Goal: Task Accomplishment & Management: Manage account settings

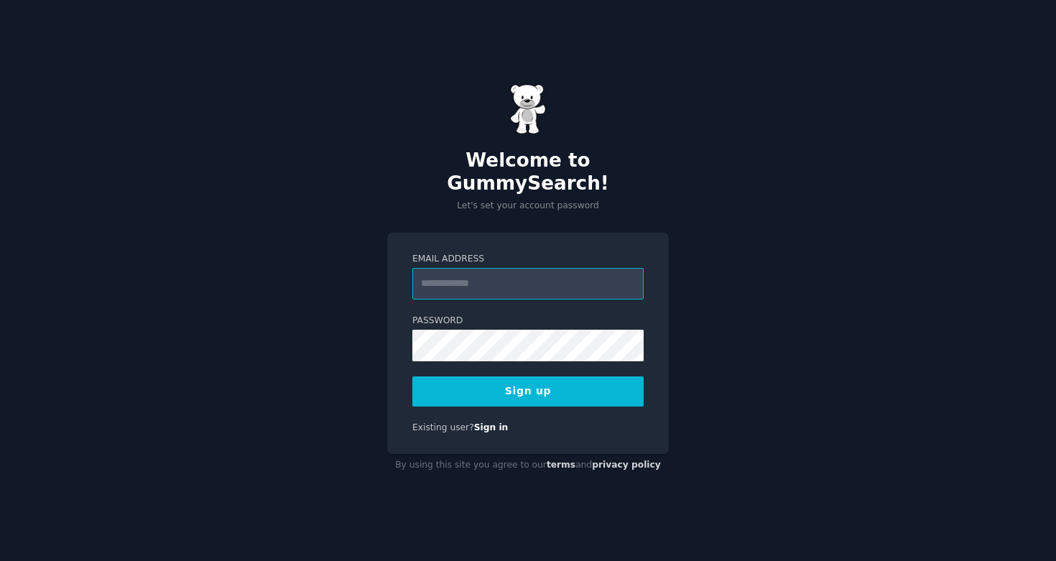
click at [486, 278] on input "Email Address" at bounding box center [527, 284] width 231 height 32
click at [709, 349] on div "Welcome to GummySearch! Let's set your account password Email Address Password …" at bounding box center [528, 280] width 1056 height 561
click at [522, 268] on input "Email Address" at bounding box center [527, 284] width 231 height 32
type input "**********"
click at [748, 363] on div "**********" at bounding box center [528, 280] width 1056 height 561
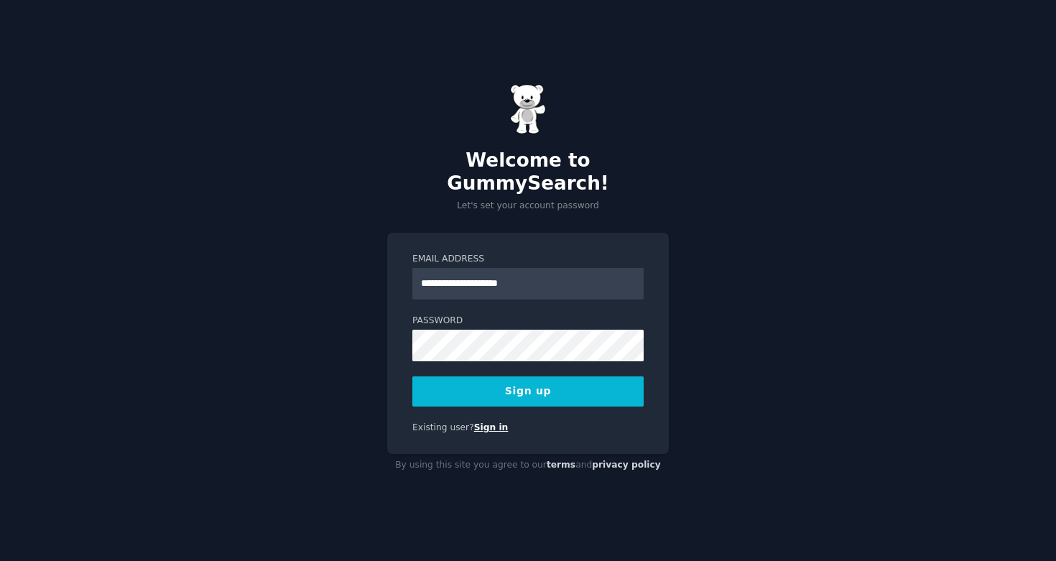
click at [498, 423] on link "Sign in" at bounding box center [491, 428] width 34 height 10
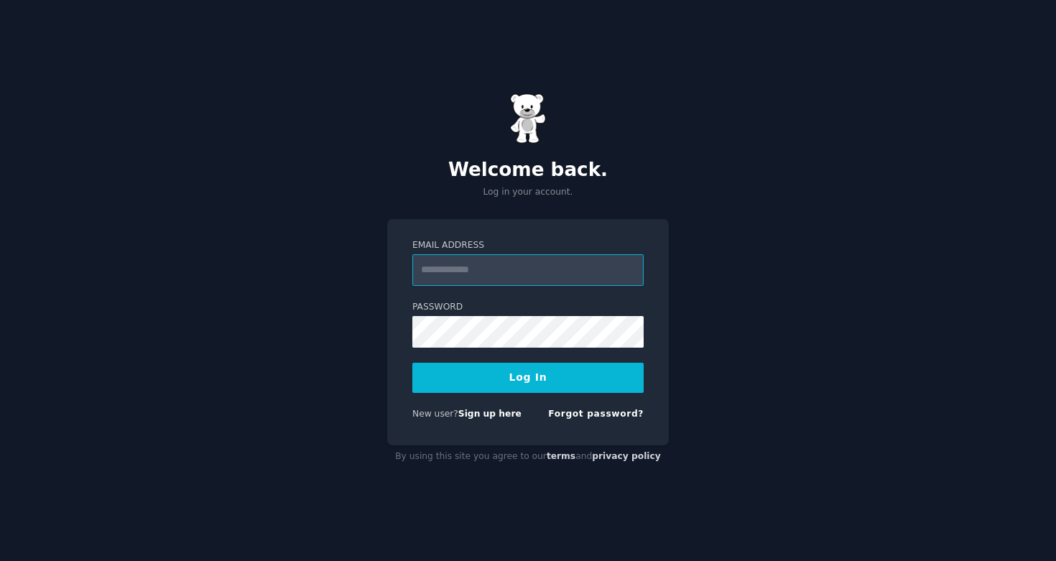
type input "**********"
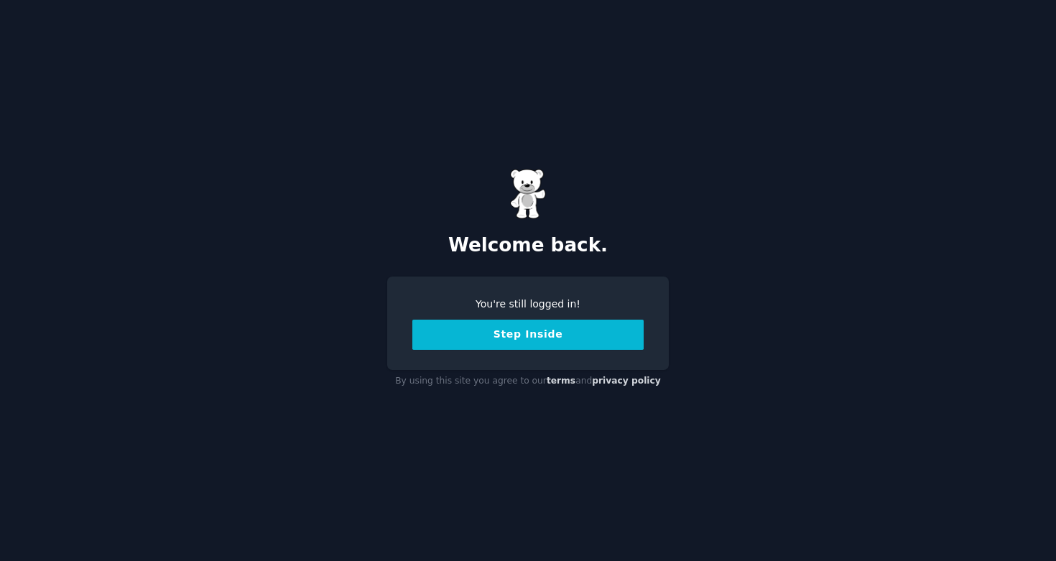
click at [493, 341] on button "Step Inside" at bounding box center [527, 335] width 231 height 30
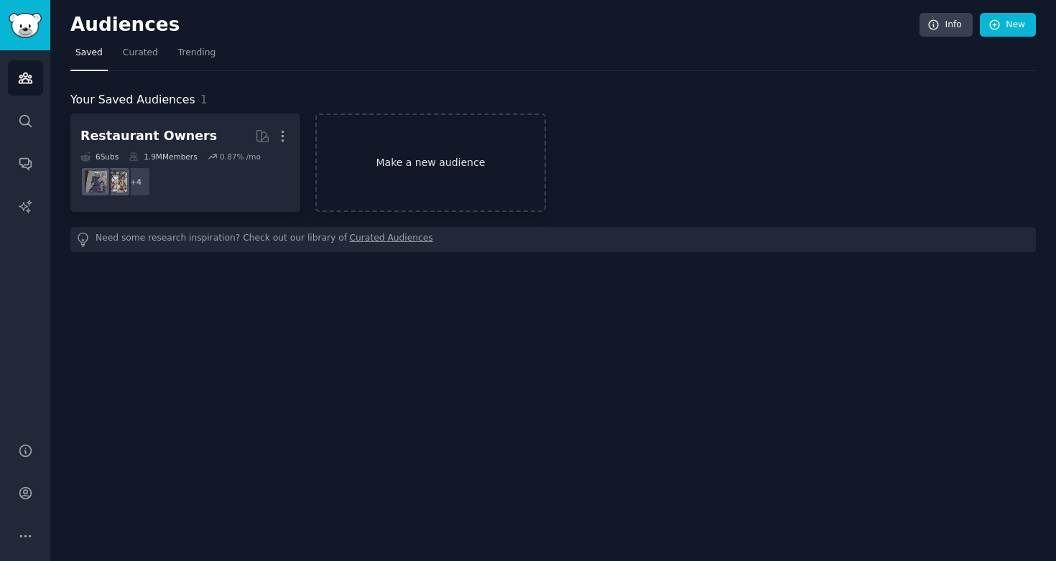
click at [416, 177] on link "Make a new audience" at bounding box center [430, 163] width 230 height 98
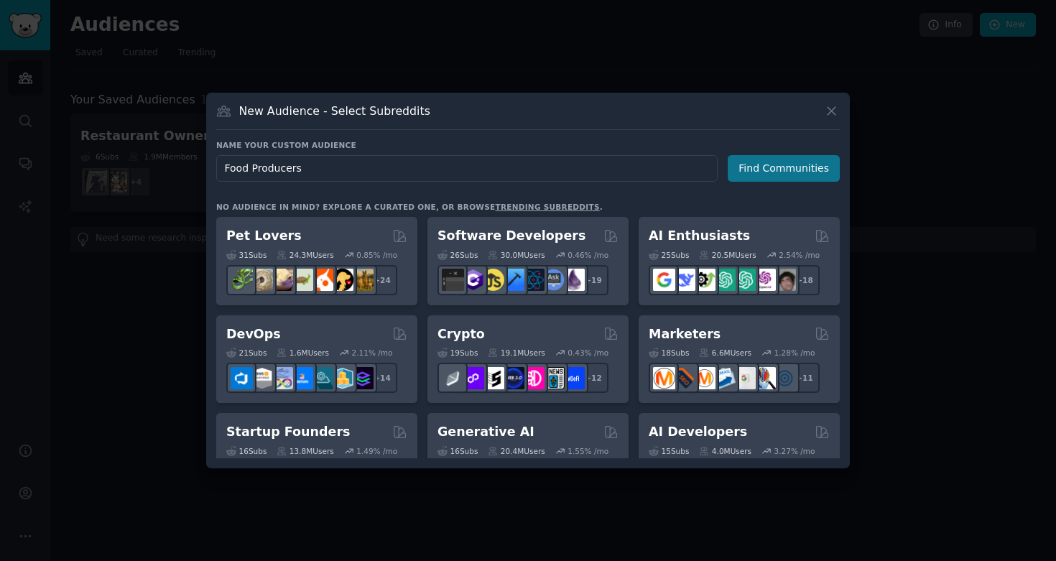
type input "Food Producers"
click at [757, 179] on button "Find Communities" at bounding box center [784, 168] width 112 height 27
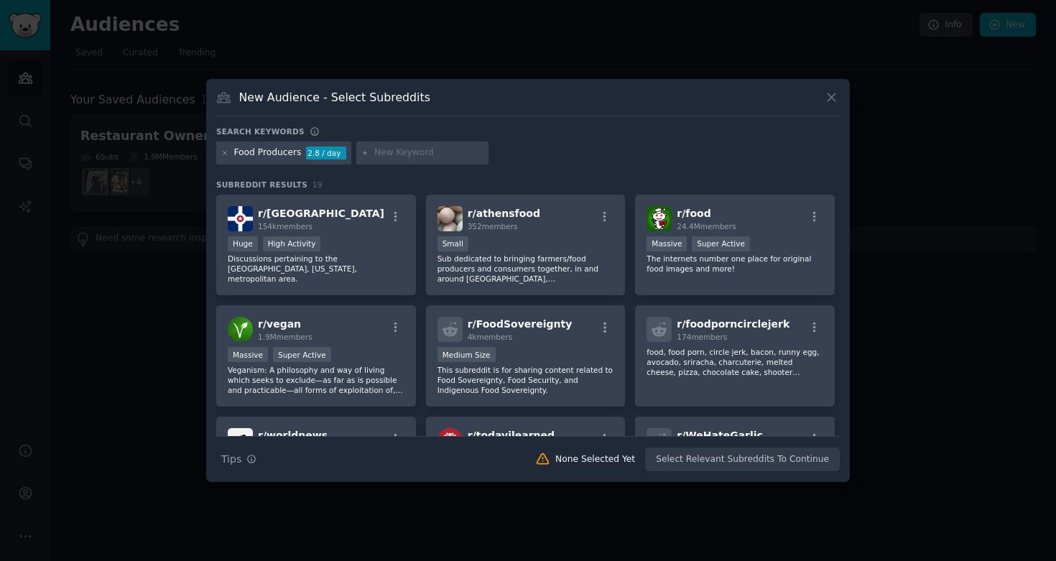
scroll to position [23, 0]
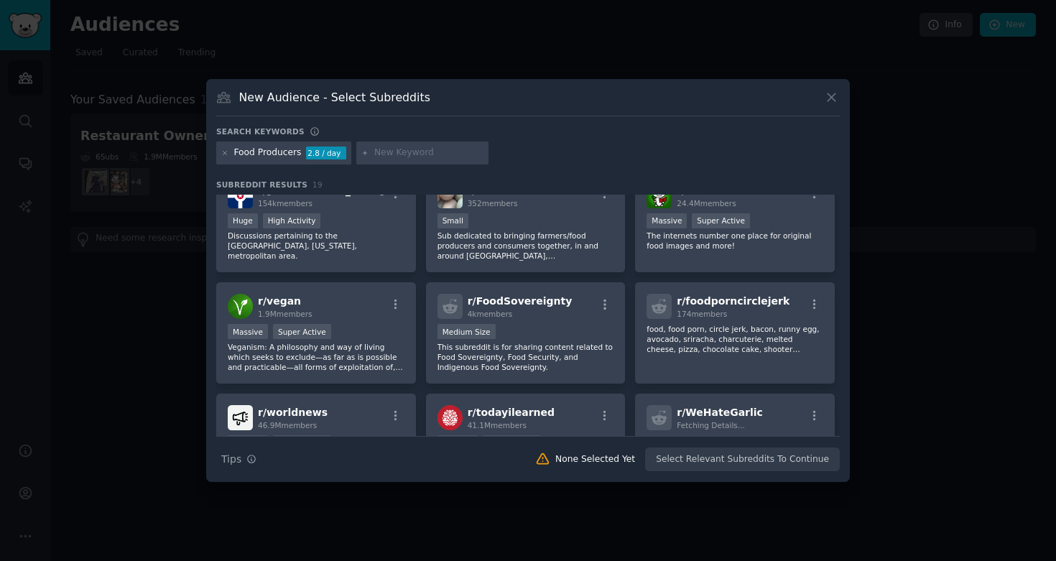
click at [370, 156] on div at bounding box center [422, 153] width 132 height 23
click at [389, 156] on input "text" at bounding box center [428, 153] width 109 height 13
paste input "r/homestead snoo_shrug"
drag, startPoint x: 417, startPoint y: 155, endPoint x: 526, endPoint y: 153, distance: 109.2
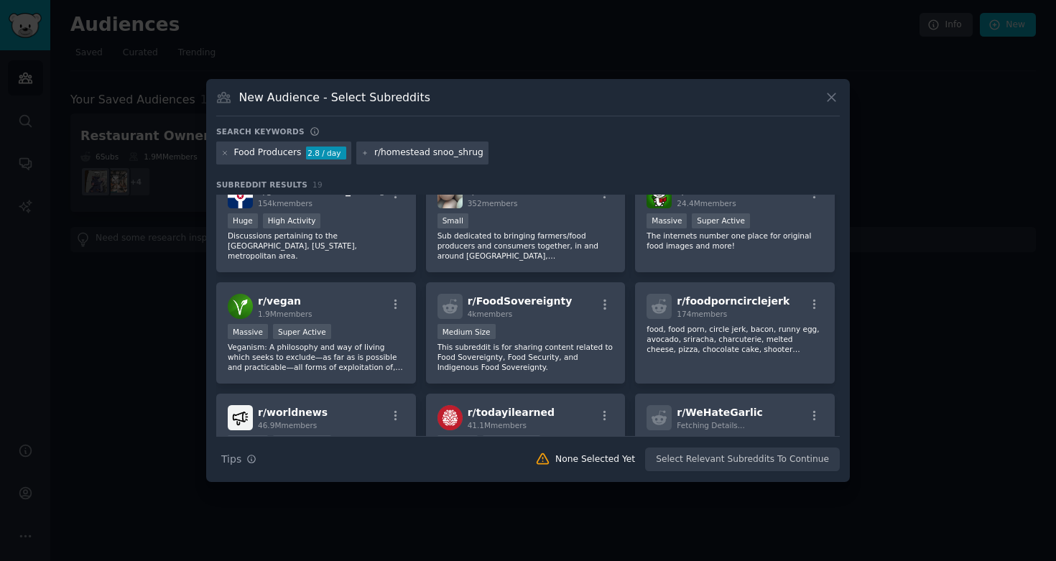
click at [526, 153] on div "Food Producers 2.8 / day r/homestead snoo_shrug" at bounding box center [528, 156] width 624 height 28
type input "homestead"
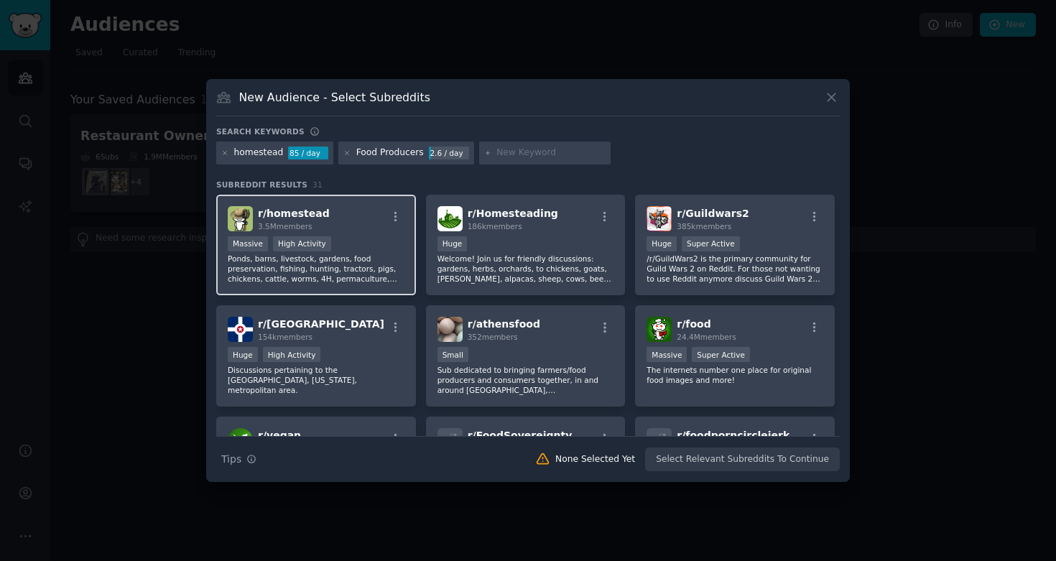
click at [356, 221] on div "r/ homestead 3.5M members" at bounding box center [316, 218] width 177 height 25
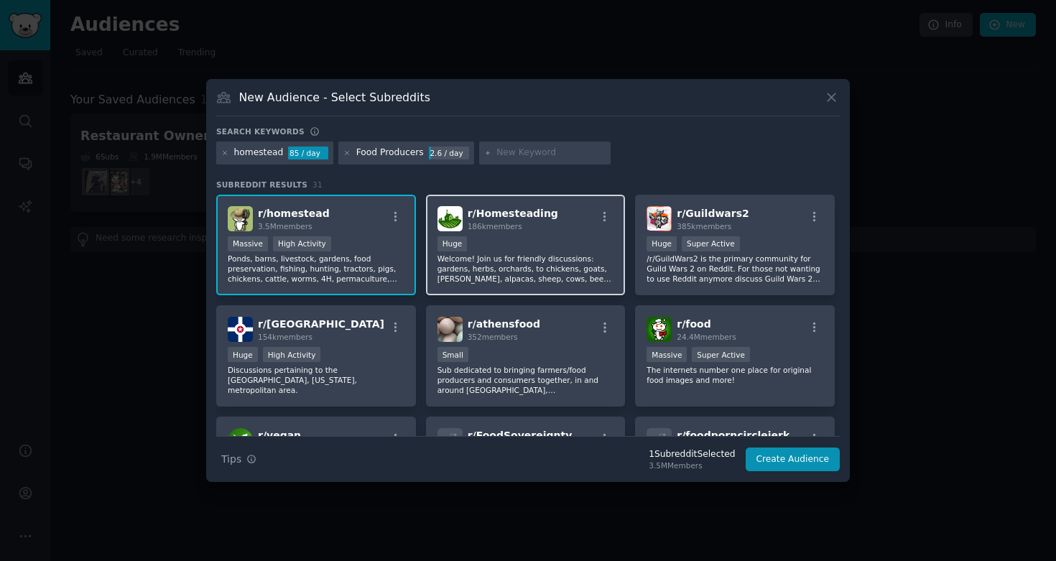
click at [515, 246] on div "100,000 - 1,000,000 members Huge" at bounding box center [526, 245] width 177 height 18
click at [504, 150] on input "text" at bounding box center [551, 153] width 109 height 13
type input "farmer"
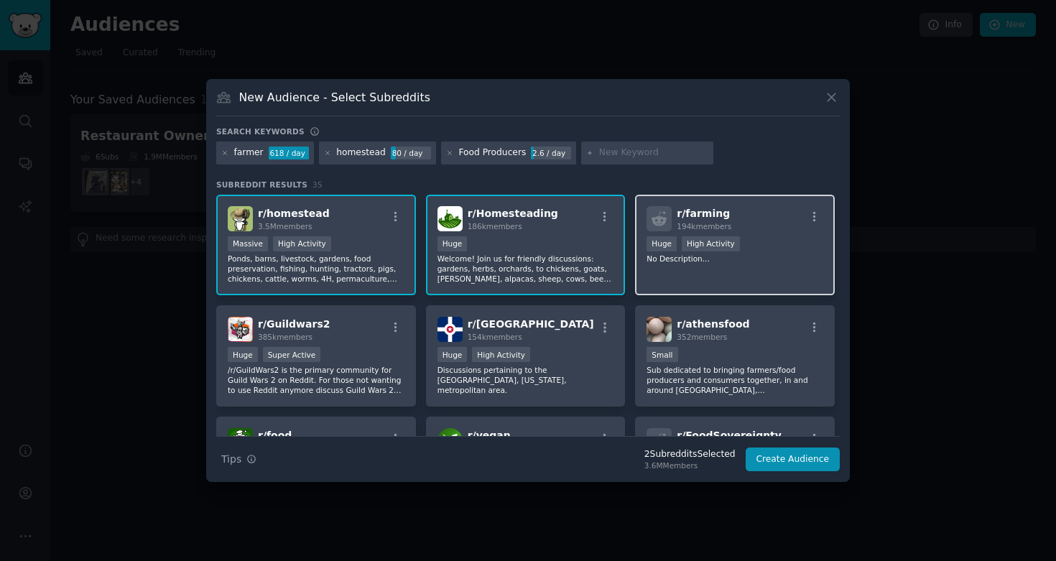
click at [670, 269] on div "r/ farming 194k members Huge High Activity No Description..." at bounding box center [735, 245] width 200 height 101
click at [605, 157] on input "text" at bounding box center [653, 153] width 109 height 13
click at [812, 446] on div "Search Tips Tips 3 Subreddit s Selected 3.8M Members Create Audience" at bounding box center [528, 454] width 624 height 36
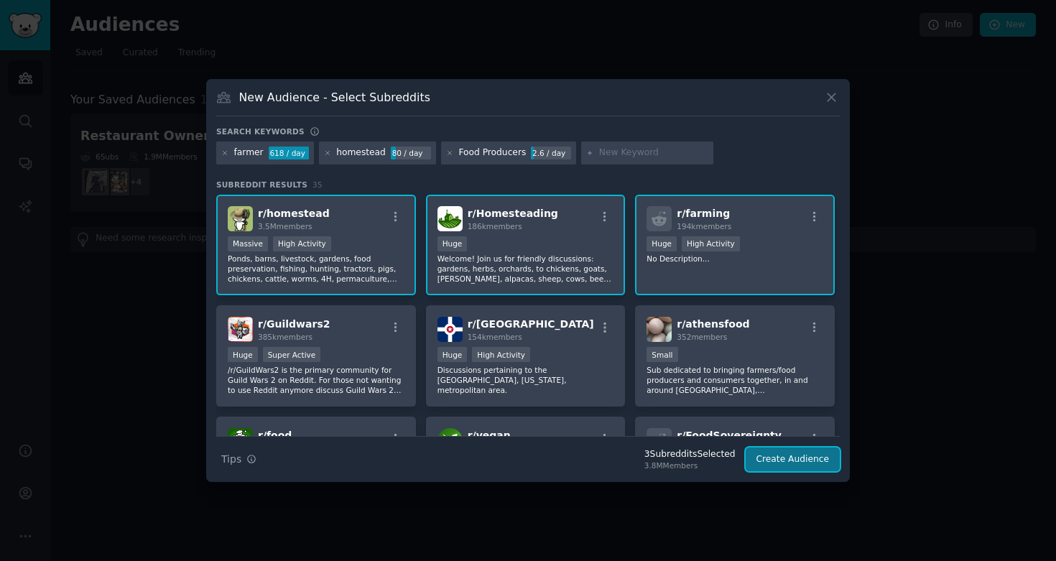
click at [808, 453] on button "Create Audience" at bounding box center [793, 460] width 95 height 24
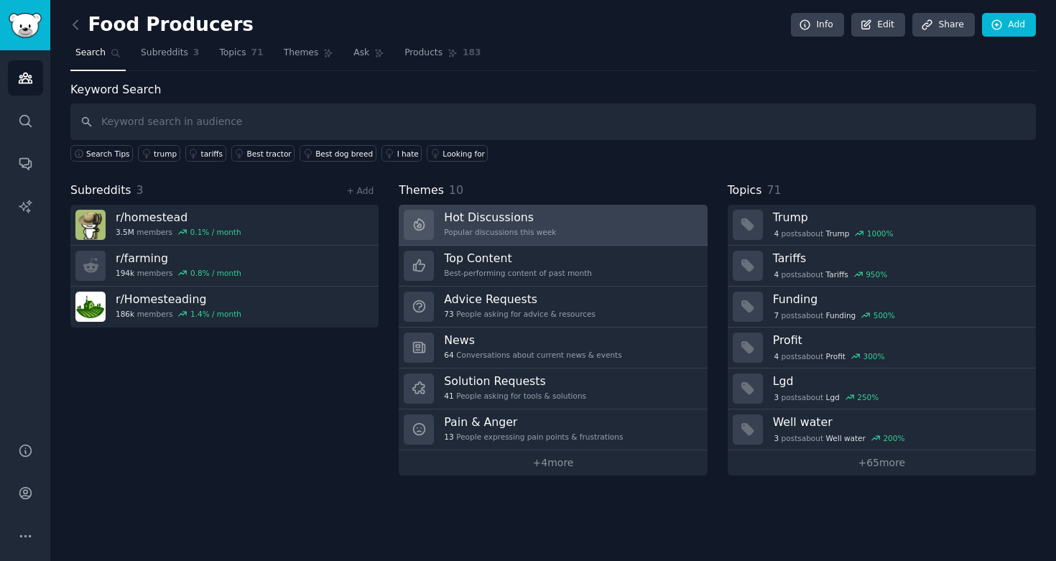
click at [523, 205] on link "Hot Discussions Popular discussions this week" at bounding box center [553, 225] width 308 height 41
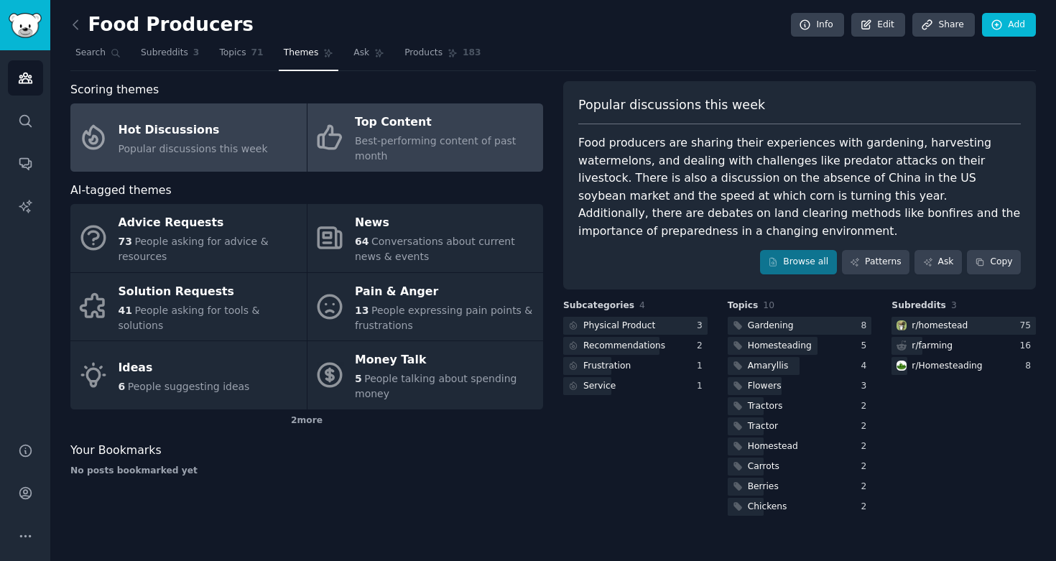
click at [474, 140] on span "Best-performing content of past month" at bounding box center [435, 148] width 161 height 27
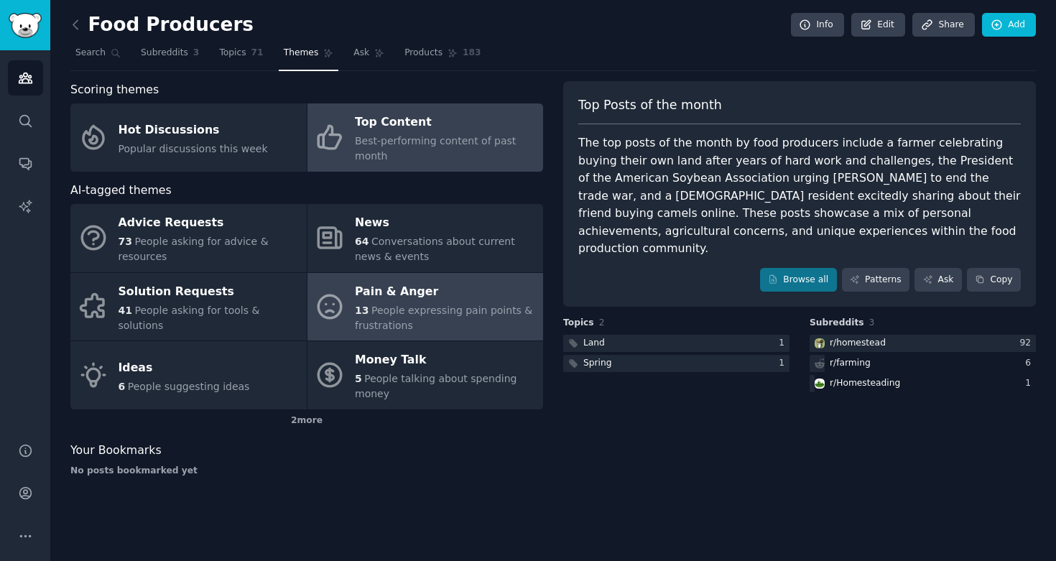
click at [365, 327] on span "People expressing pain points & frustrations" at bounding box center [443, 318] width 177 height 27
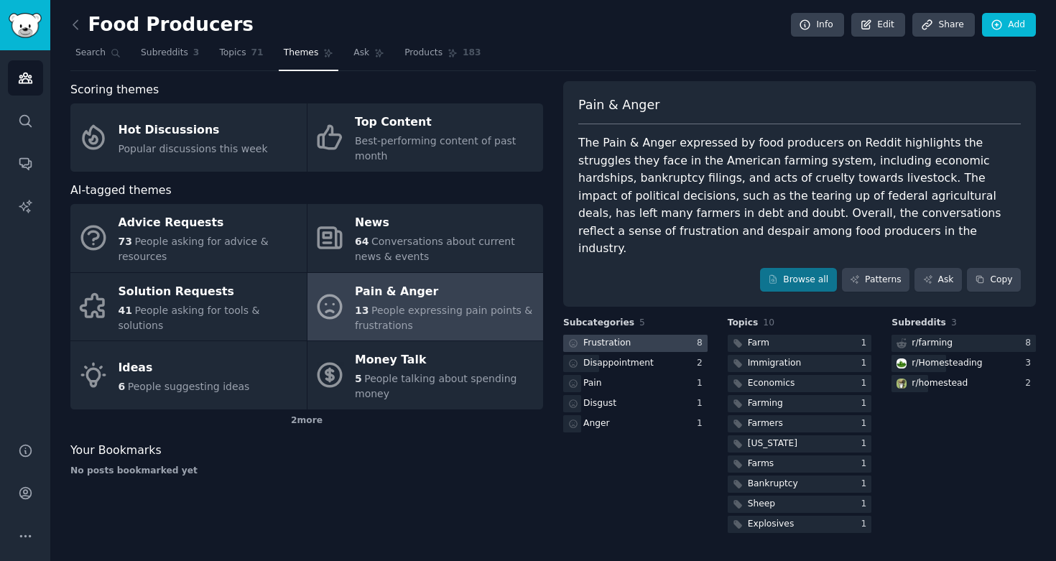
click at [660, 335] on div at bounding box center [635, 344] width 144 height 18
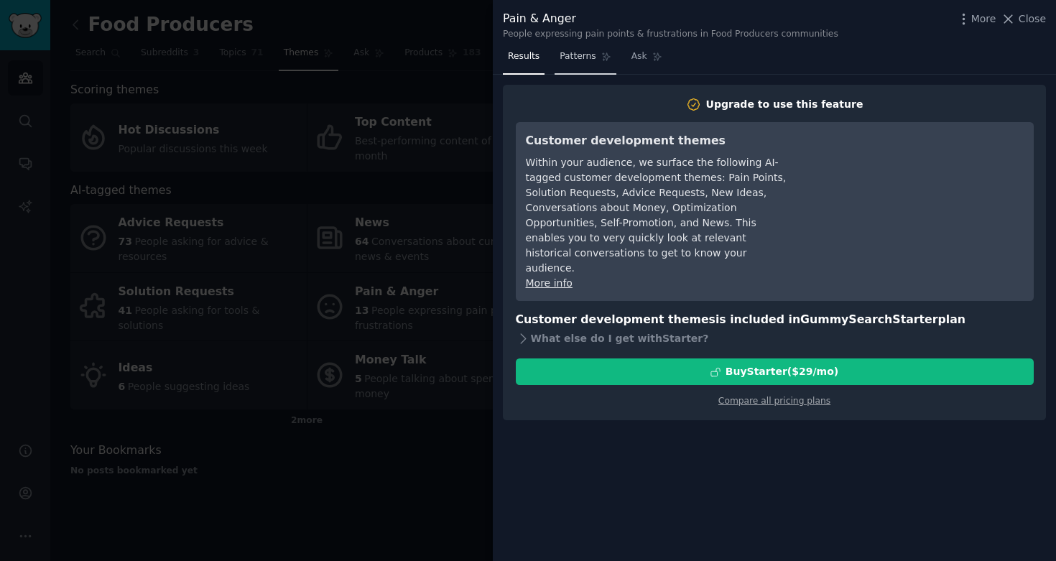
click at [576, 63] on link "Patterns" at bounding box center [585, 59] width 61 height 29
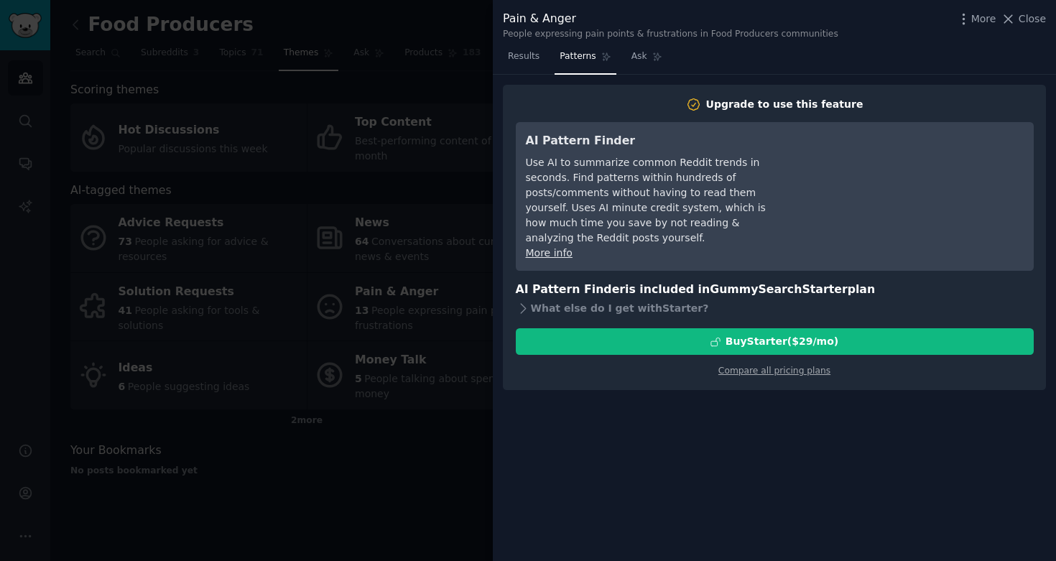
click at [617, 63] on nav "Results Patterns Ask" at bounding box center [585, 59] width 165 height 29
click at [631, 63] on link "Ask" at bounding box center [647, 59] width 41 height 29
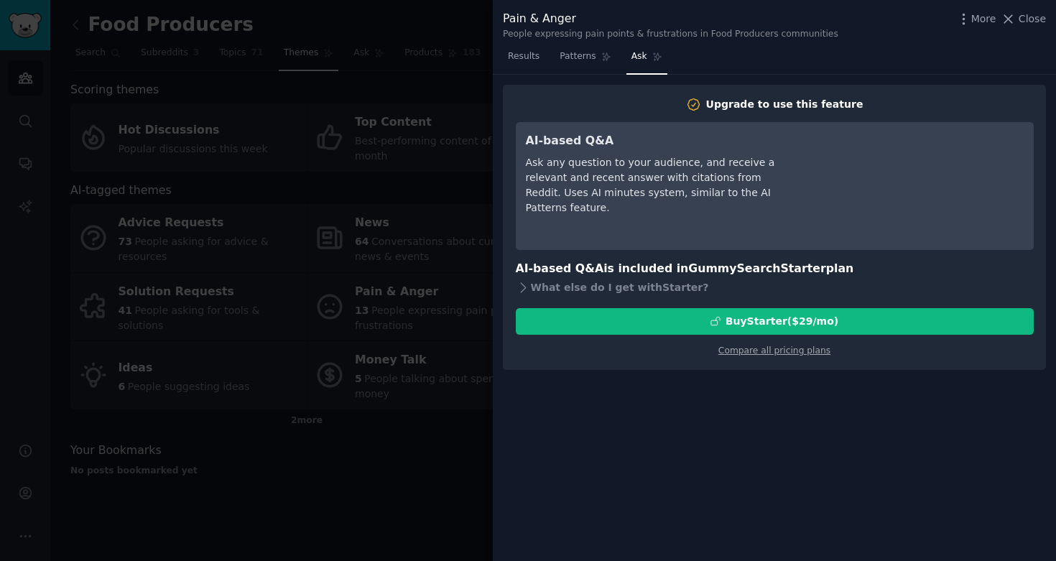
click at [549, 60] on nav "Results Patterns Ask" at bounding box center [585, 59] width 165 height 29
click at [540, 60] on link "Results" at bounding box center [524, 59] width 42 height 29
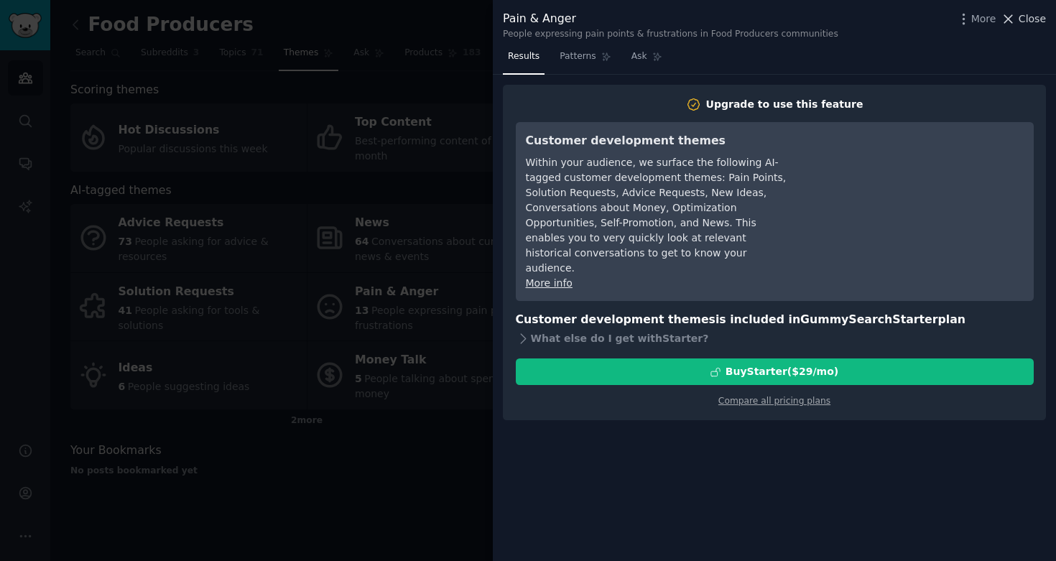
click at [1037, 23] on span "Close" at bounding box center [1032, 18] width 27 height 15
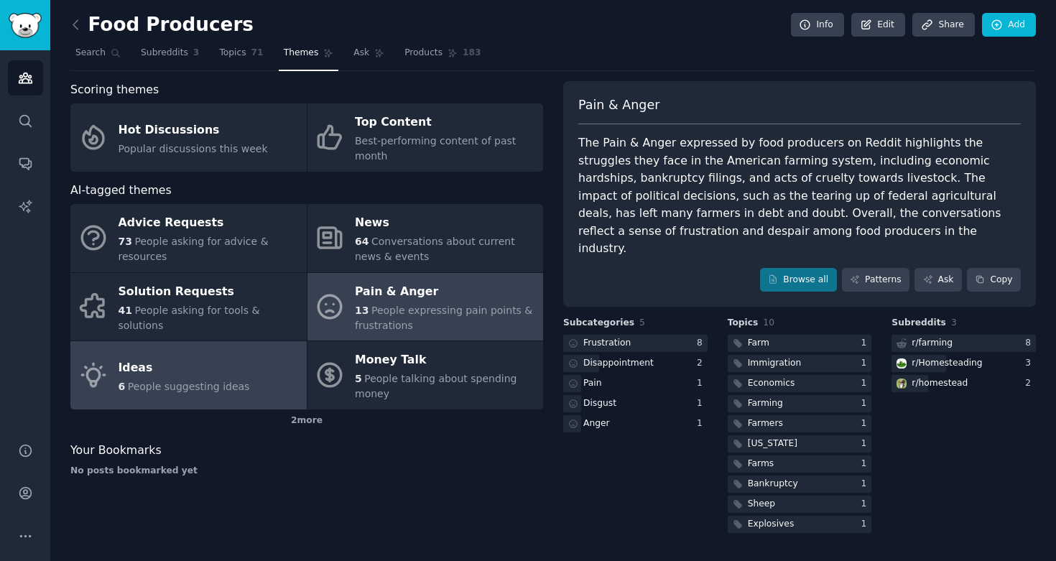
click at [140, 379] on div "6 People suggesting ideas" at bounding box center [185, 386] width 132 height 15
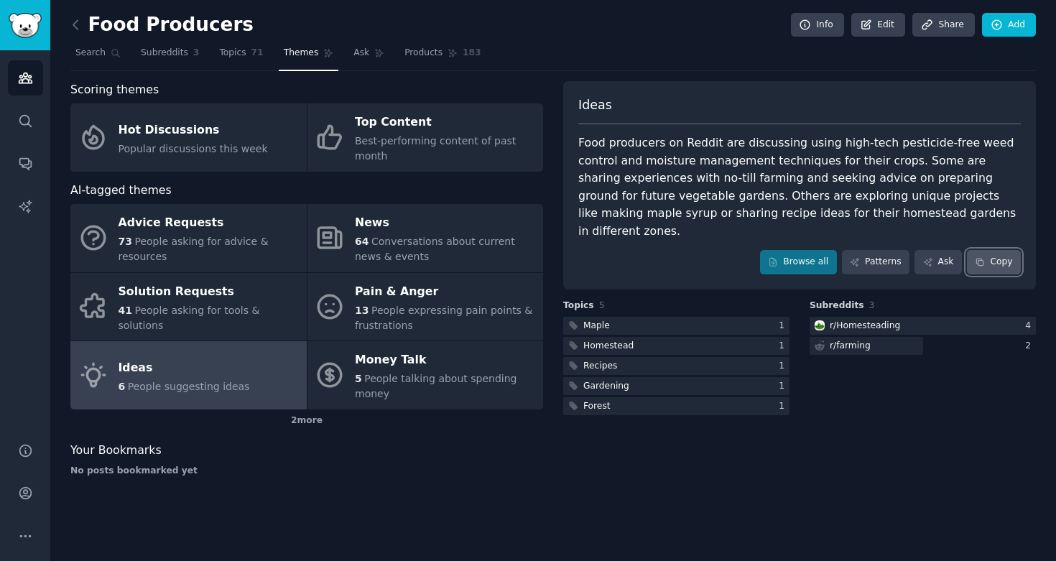
click at [991, 254] on button "Copy" at bounding box center [994, 262] width 54 height 24
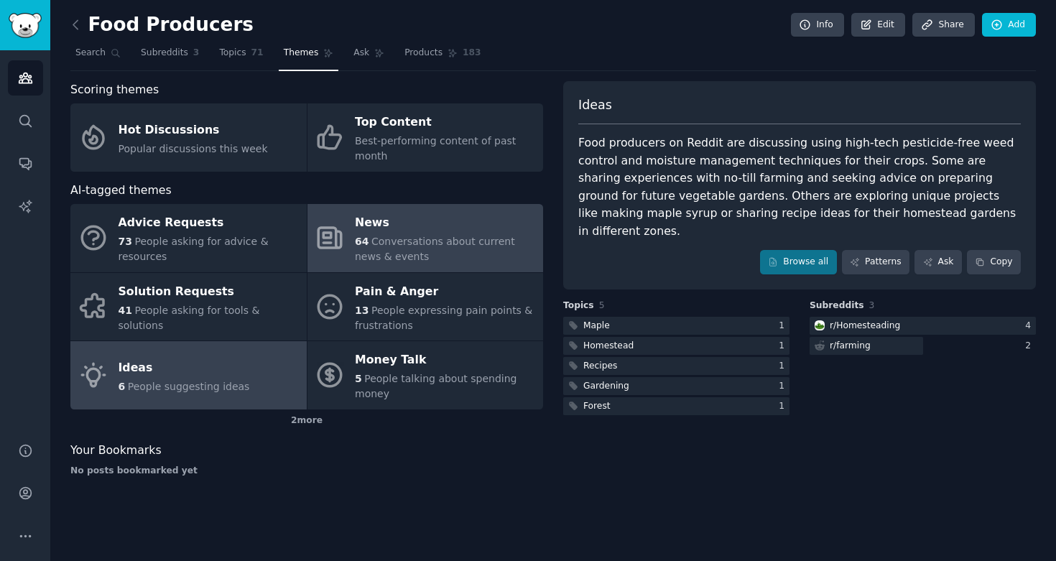
click at [419, 252] on div "64 Conversations about current news & events" at bounding box center [445, 249] width 181 height 30
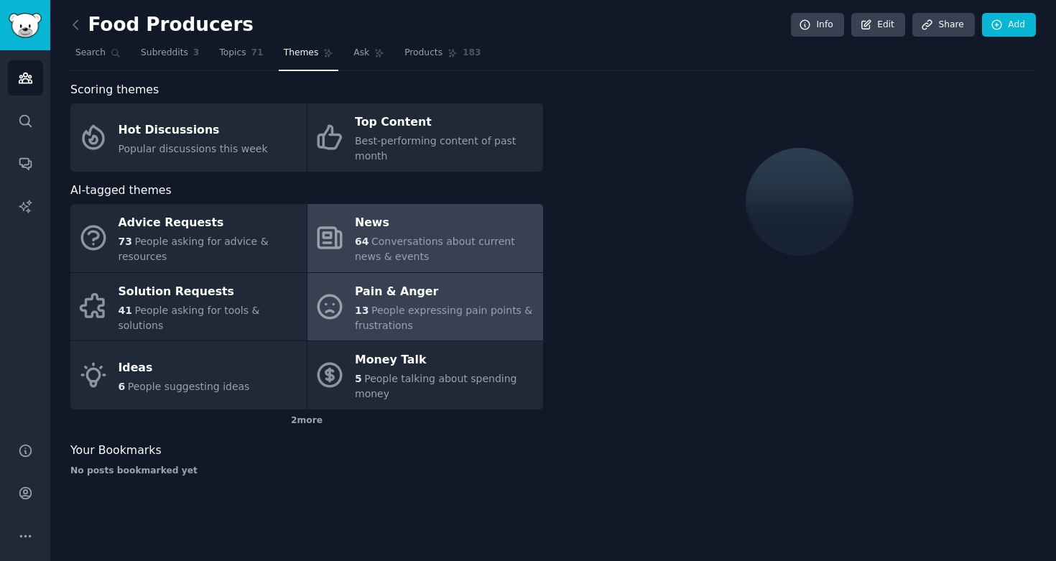
click at [415, 290] on div "Pain & Anger" at bounding box center [445, 291] width 181 height 23
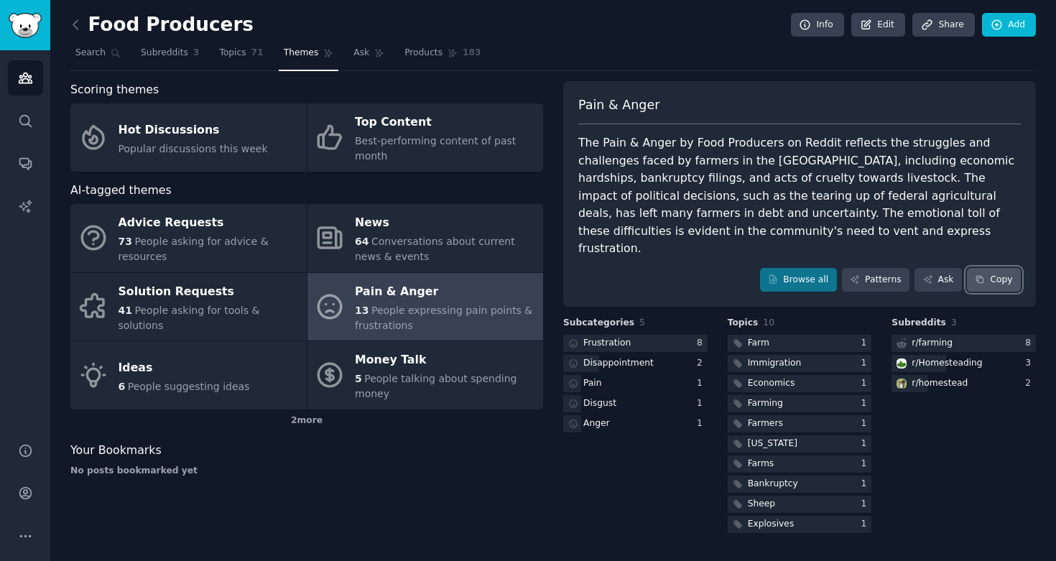
click at [1003, 268] on button "Copy" at bounding box center [994, 280] width 54 height 24
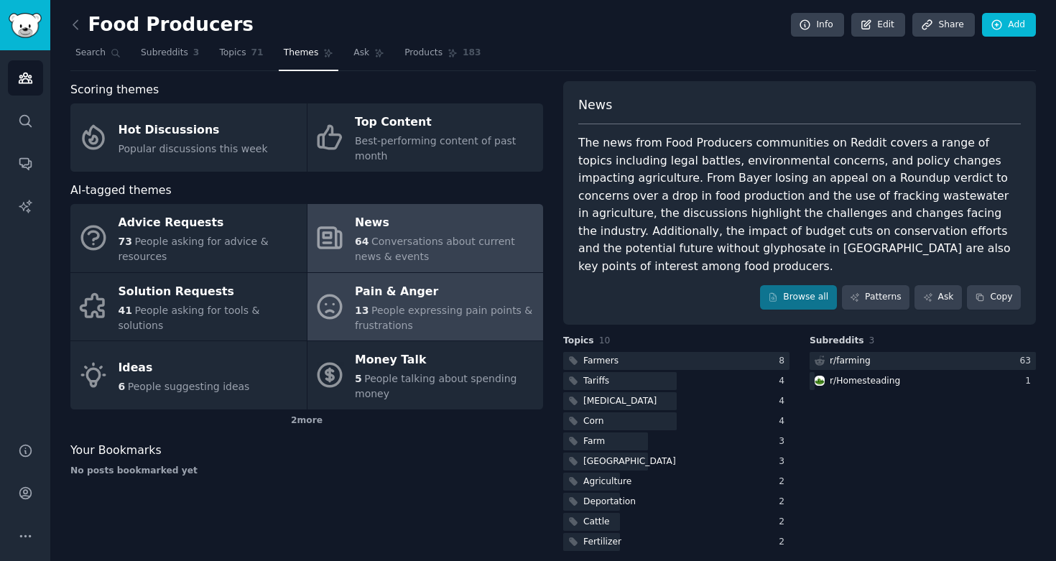
click at [480, 227] on div "News" at bounding box center [445, 223] width 181 height 23
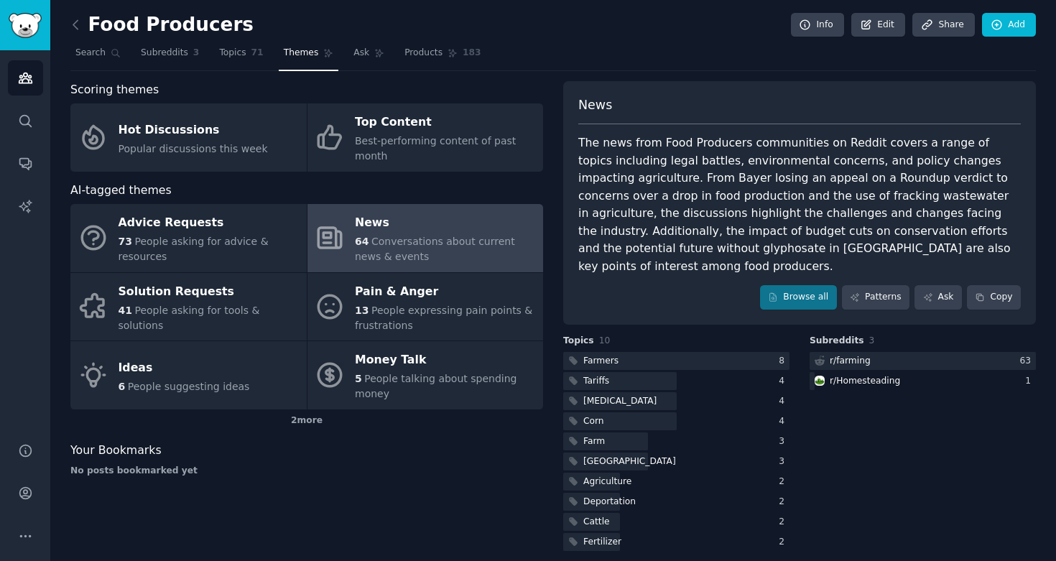
click at [376, 254] on span "Conversations about current news & events" at bounding box center [435, 249] width 160 height 27
click at [984, 292] on icon at bounding box center [980, 297] width 10 height 10
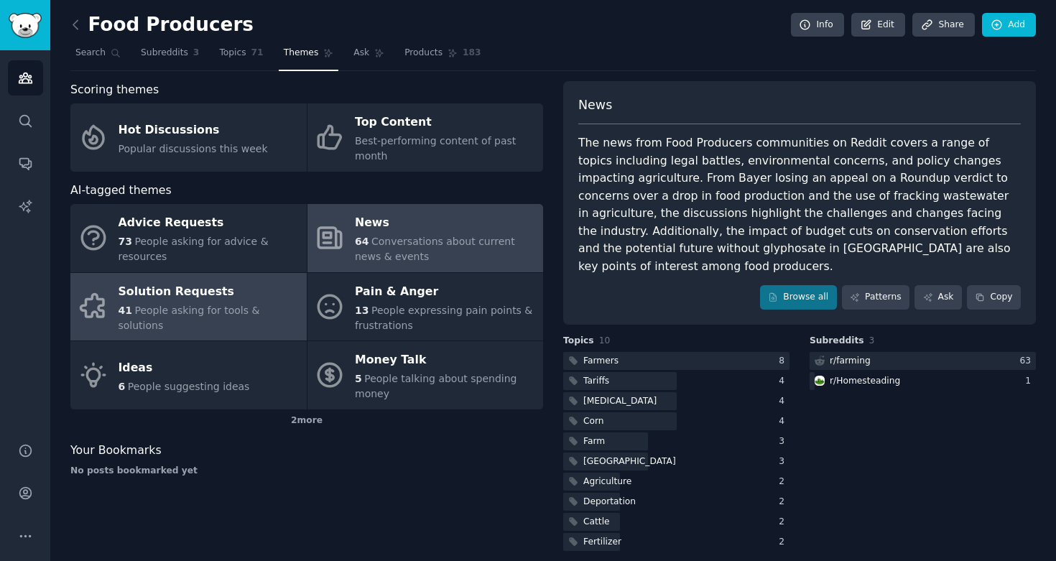
click at [199, 297] on div "Solution Requests" at bounding box center [209, 291] width 181 height 23
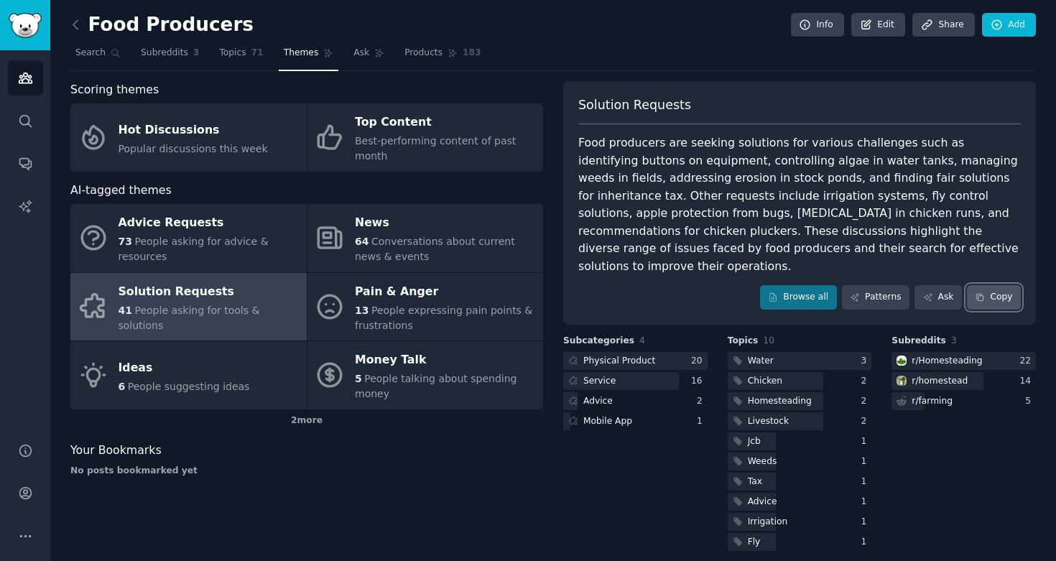
click at [986, 285] on button "Copy" at bounding box center [994, 297] width 54 height 24
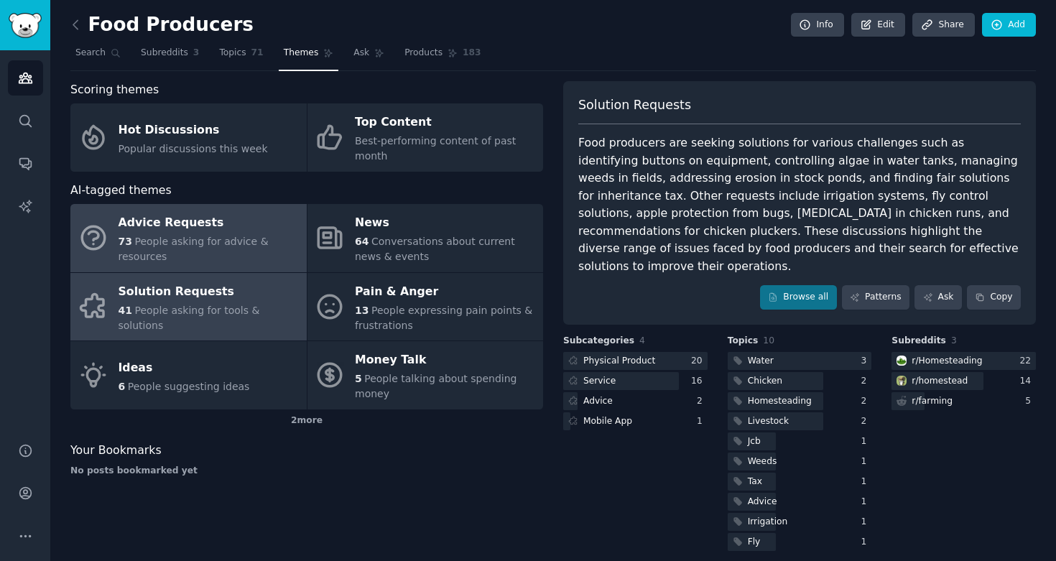
click at [232, 233] on div "Advice Requests" at bounding box center [209, 223] width 181 height 23
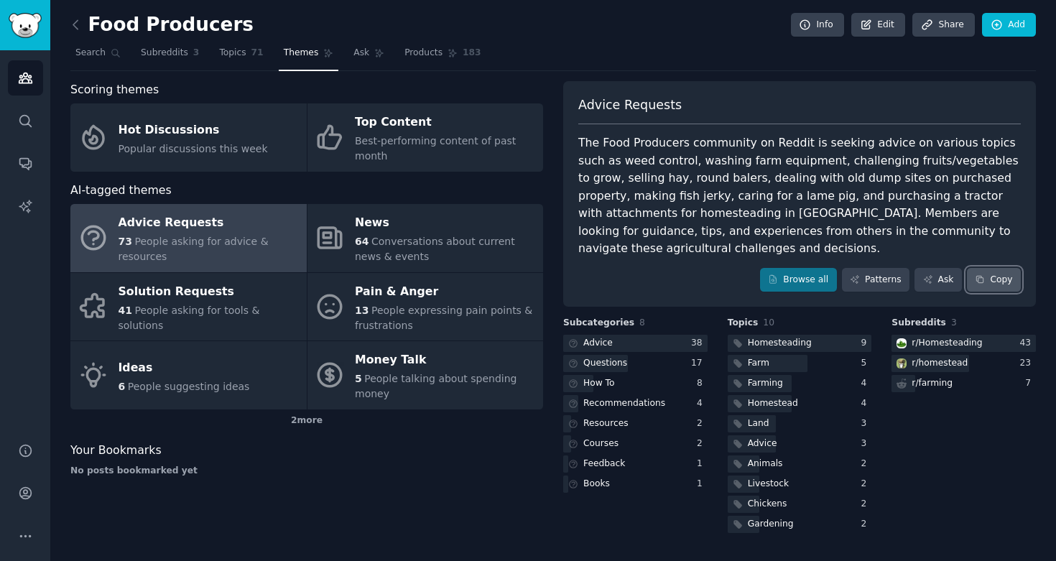
click at [1006, 268] on button "Copy" at bounding box center [994, 280] width 54 height 24
click at [294, 428] on div "2 more" at bounding box center [306, 421] width 473 height 23
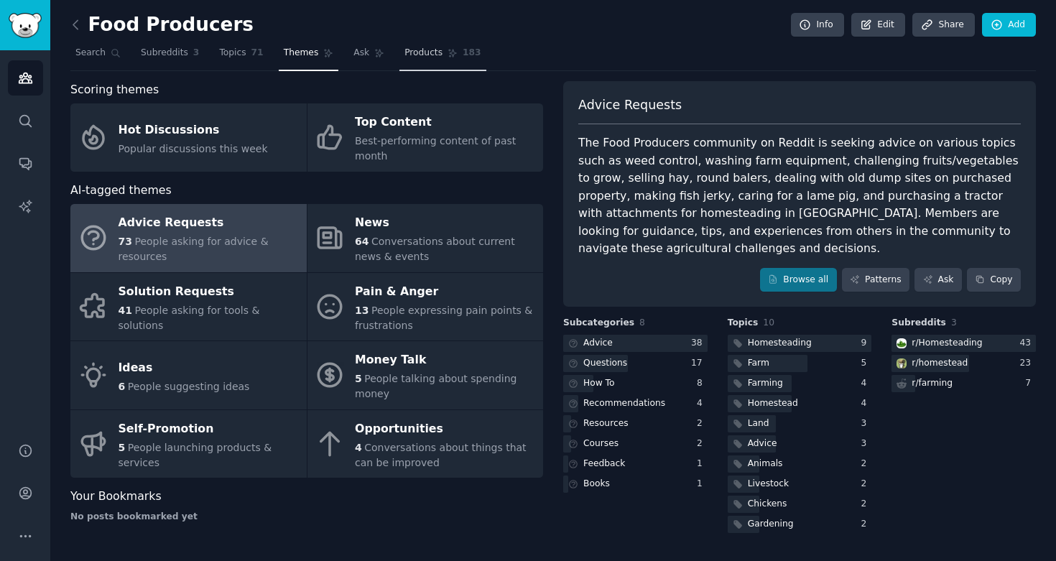
click at [422, 50] on span "Products" at bounding box center [424, 53] width 38 height 13
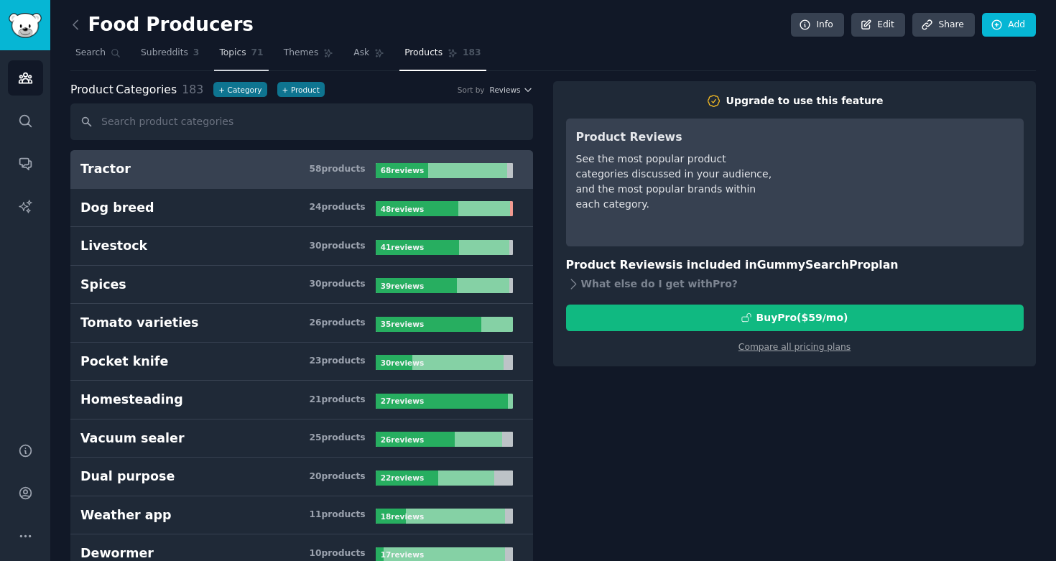
click at [254, 62] on link "Topics 71" at bounding box center [241, 56] width 54 height 29
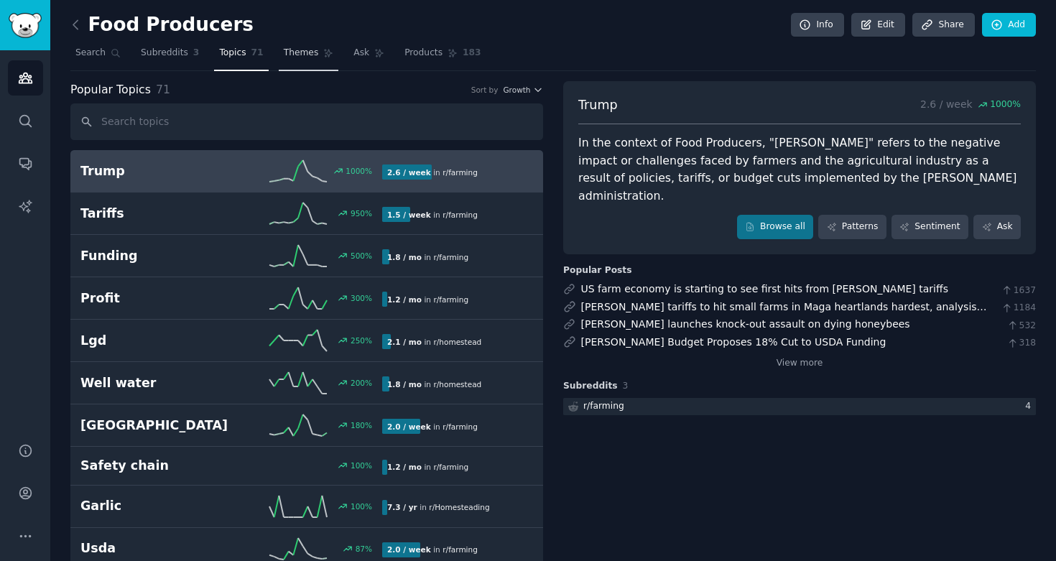
click at [303, 61] on link "Themes" at bounding box center [309, 56] width 60 height 29
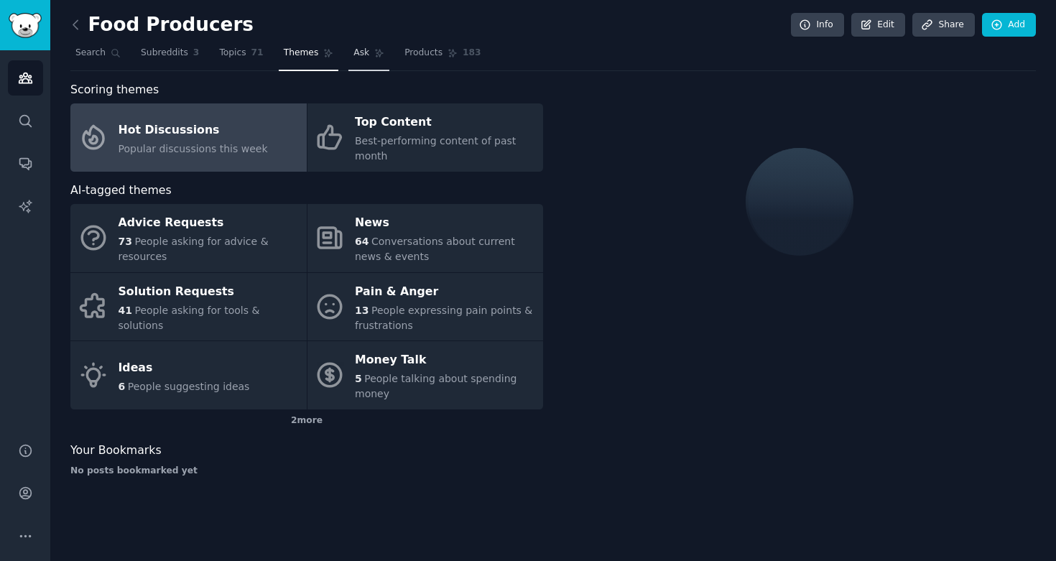
click at [356, 57] on span "Ask" at bounding box center [362, 53] width 16 height 13
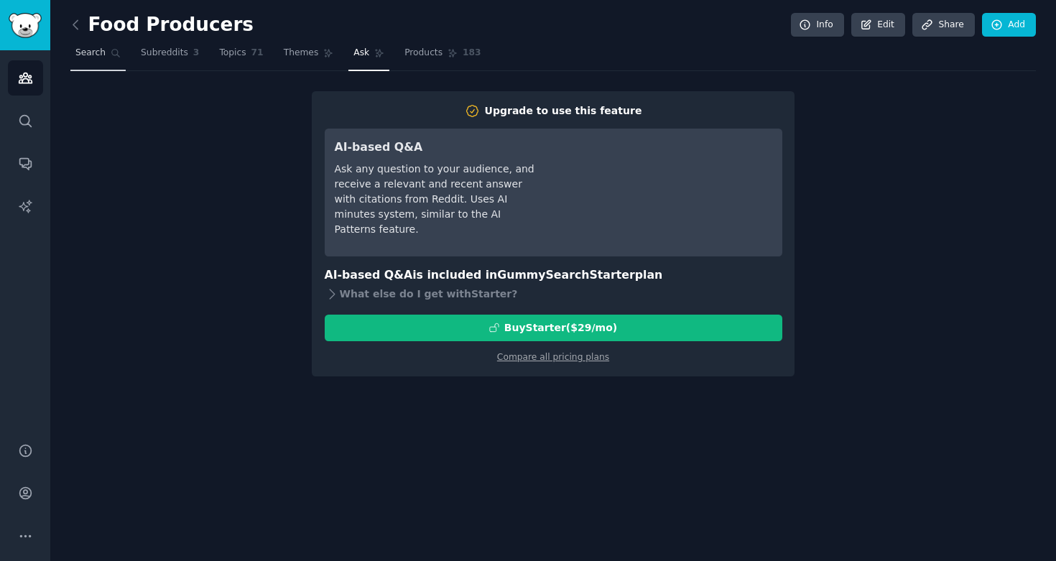
click at [109, 60] on link "Search" at bounding box center [97, 56] width 55 height 29
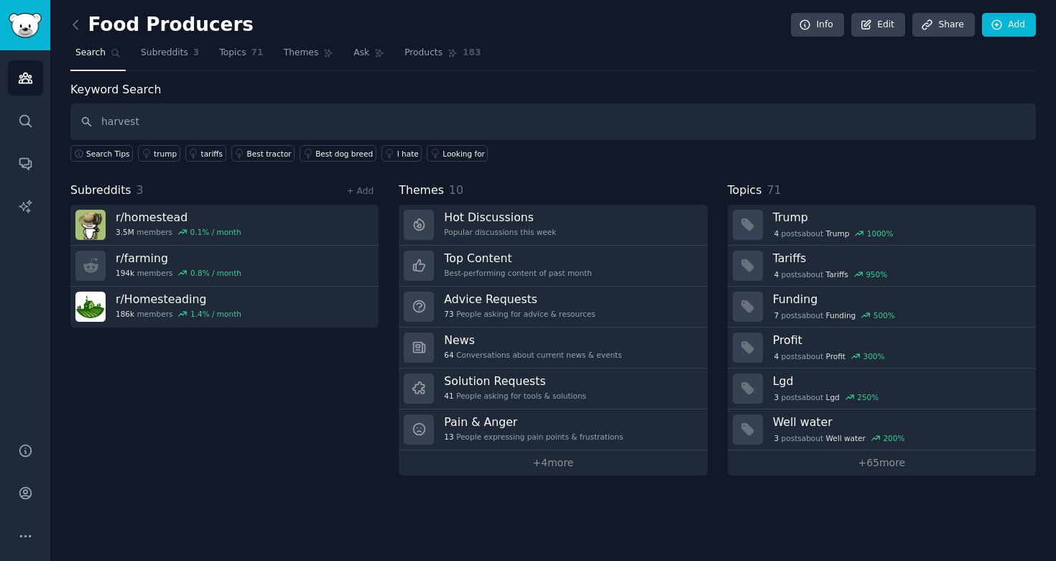
type input "harvest"
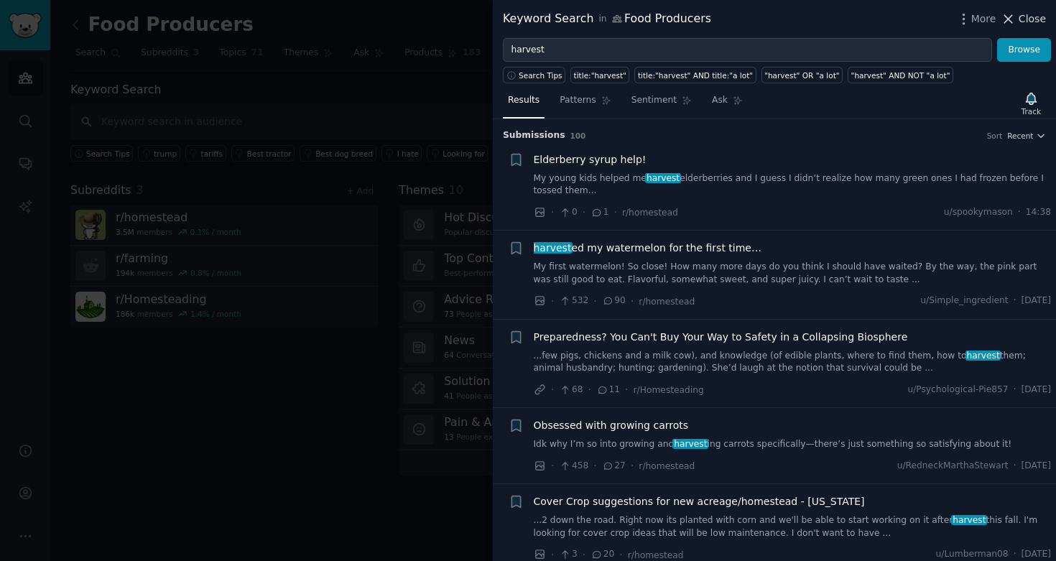
click at [1030, 20] on span "Close" at bounding box center [1032, 18] width 27 height 15
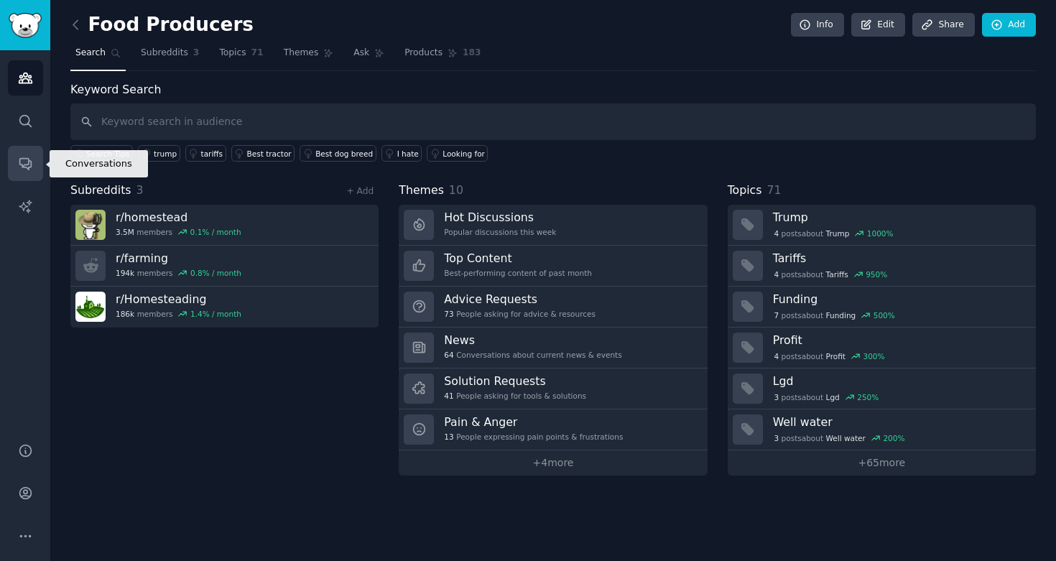
click at [31, 170] on icon "Sidebar" at bounding box center [25, 163] width 15 height 15
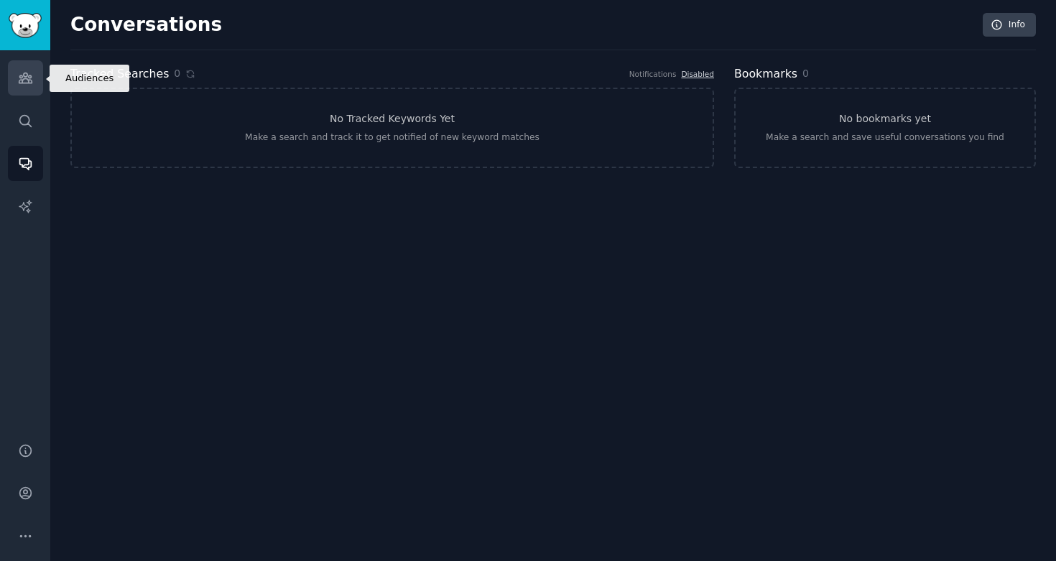
click at [34, 93] on link "Audiences" at bounding box center [25, 77] width 35 height 35
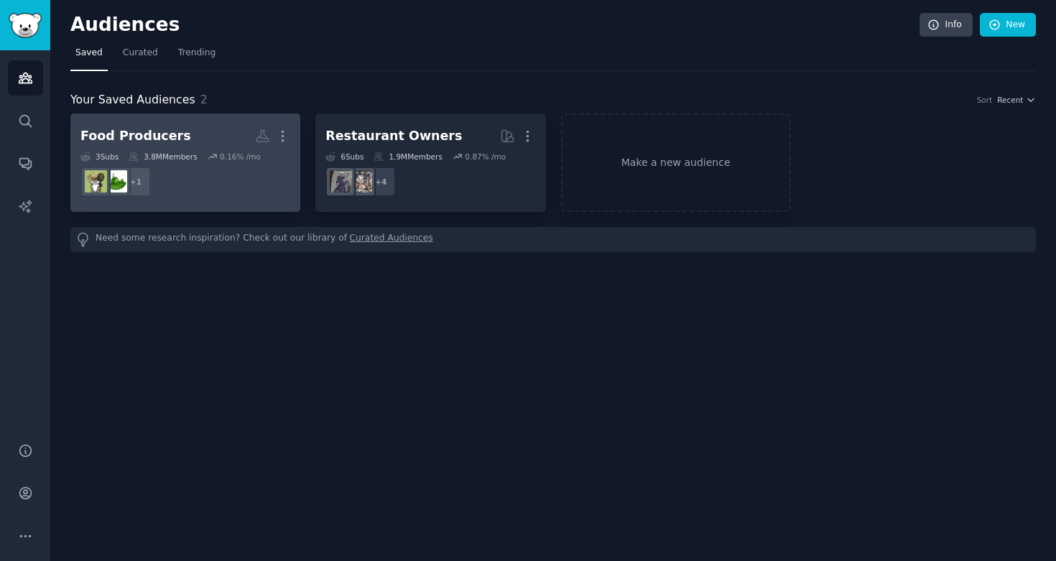
click at [158, 139] on div "Food Producers" at bounding box center [135, 136] width 111 height 18
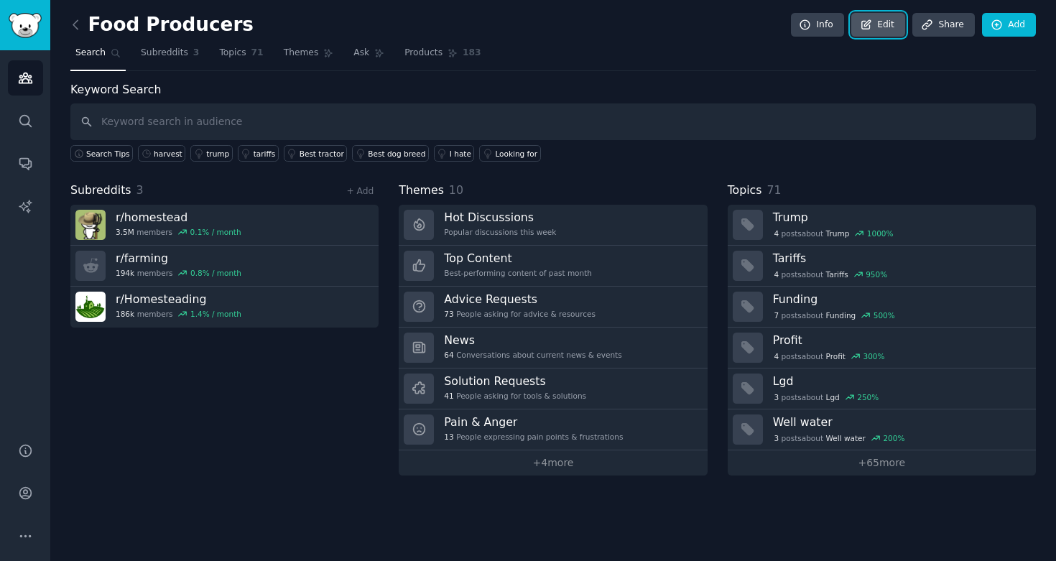
click at [891, 34] on link "Edit" at bounding box center [879, 25] width 54 height 24
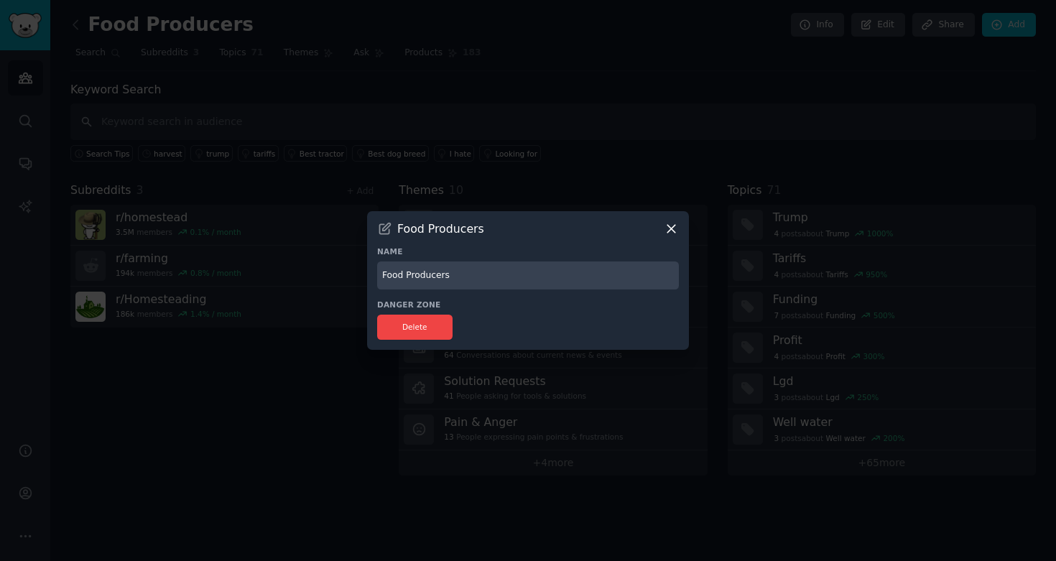
click at [666, 231] on icon at bounding box center [671, 228] width 15 height 15
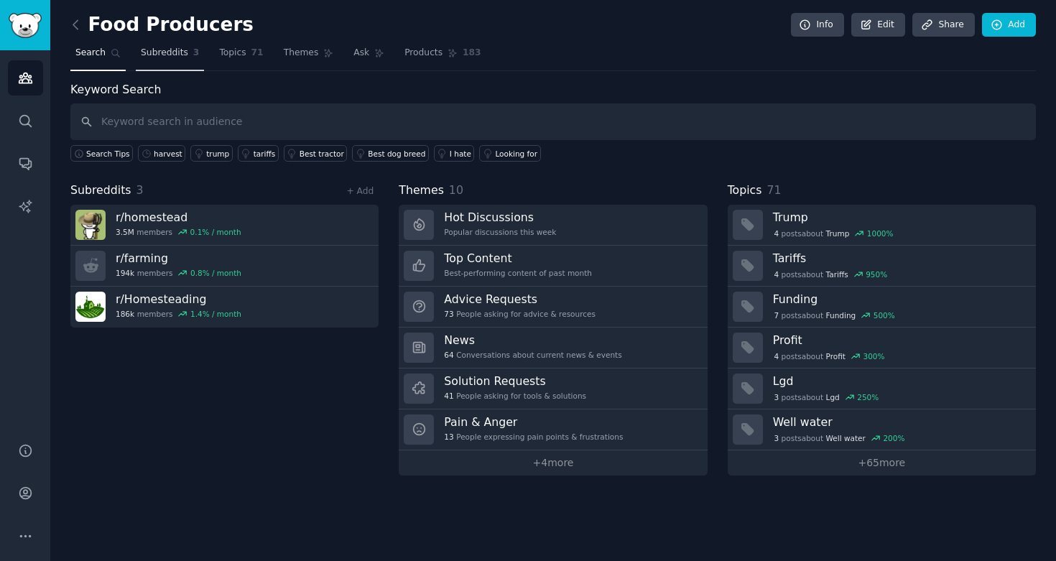
click at [188, 67] on link "Subreddits 3" at bounding box center [170, 56] width 68 height 29
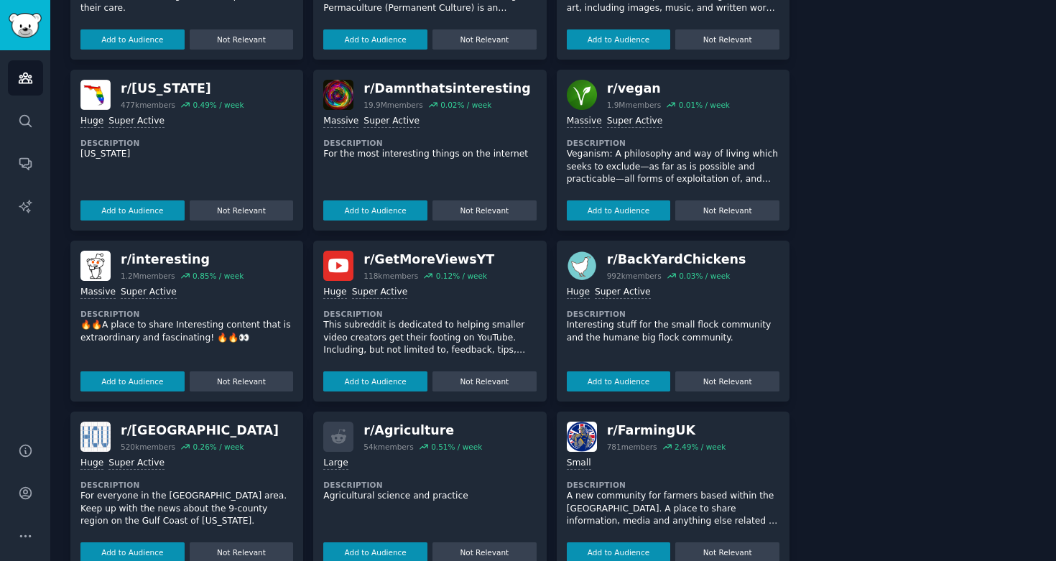
scroll to position [410, 0]
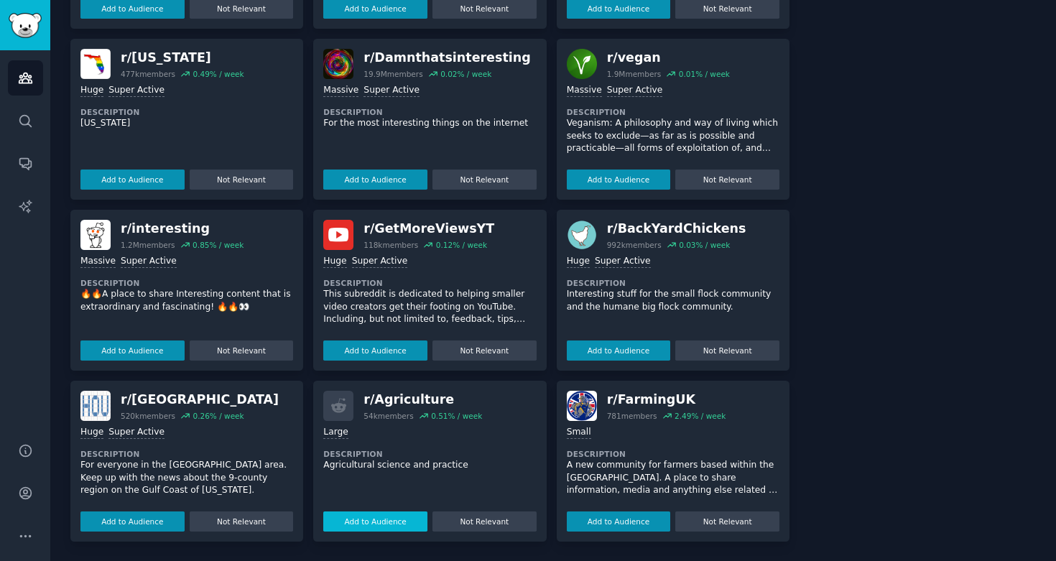
click at [389, 522] on button "Add to Audience" at bounding box center [375, 522] width 104 height 20
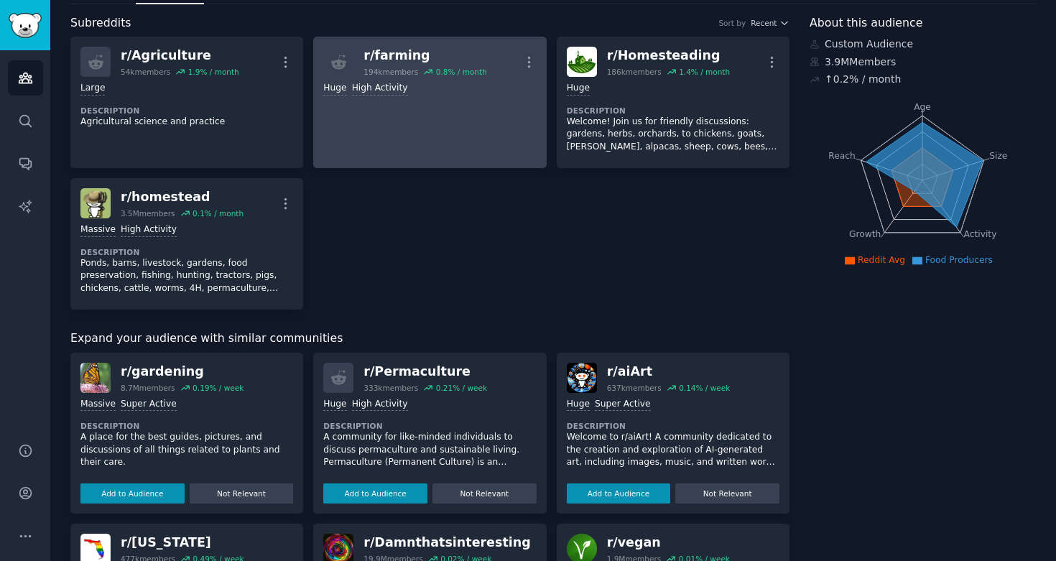
scroll to position [0, 0]
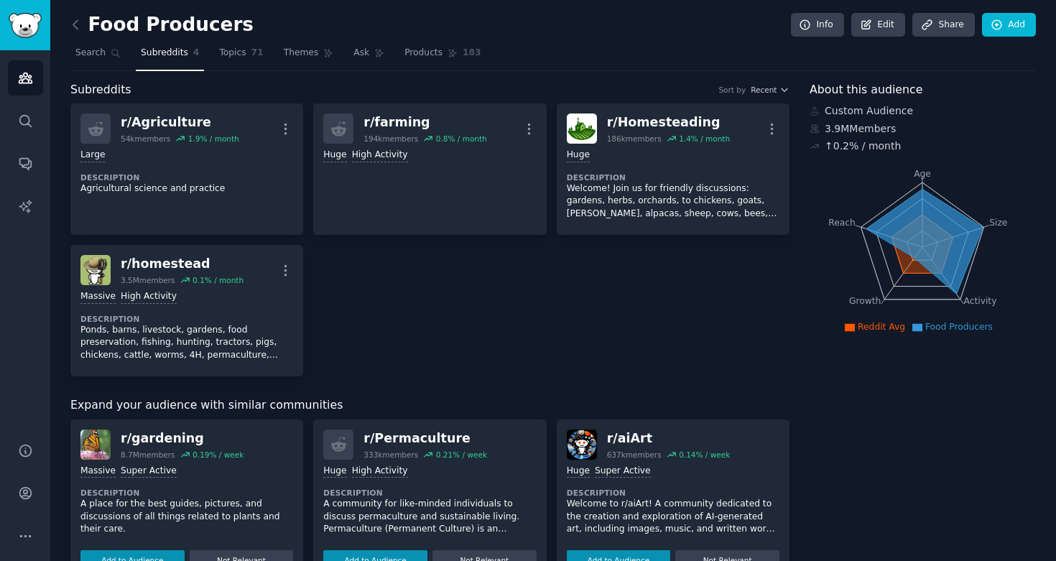
click at [1020, 37] on div "Food Producers Info Edit Share Add" at bounding box center [553, 27] width 966 height 29
click at [1018, 30] on link "Add" at bounding box center [1009, 25] width 54 height 24
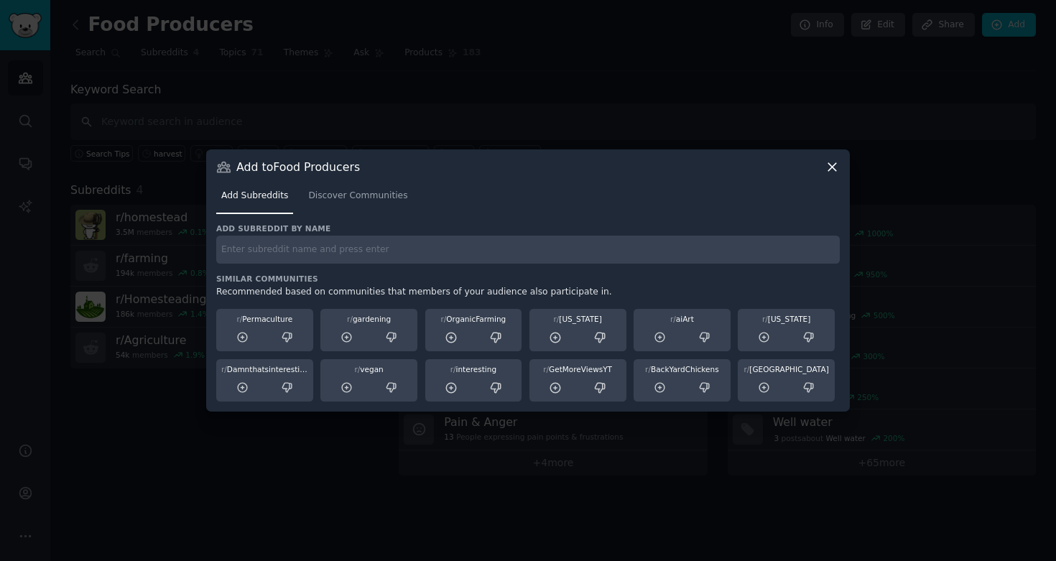
click at [420, 257] on input "text" at bounding box center [528, 250] width 624 height 28
type input "agriculture"
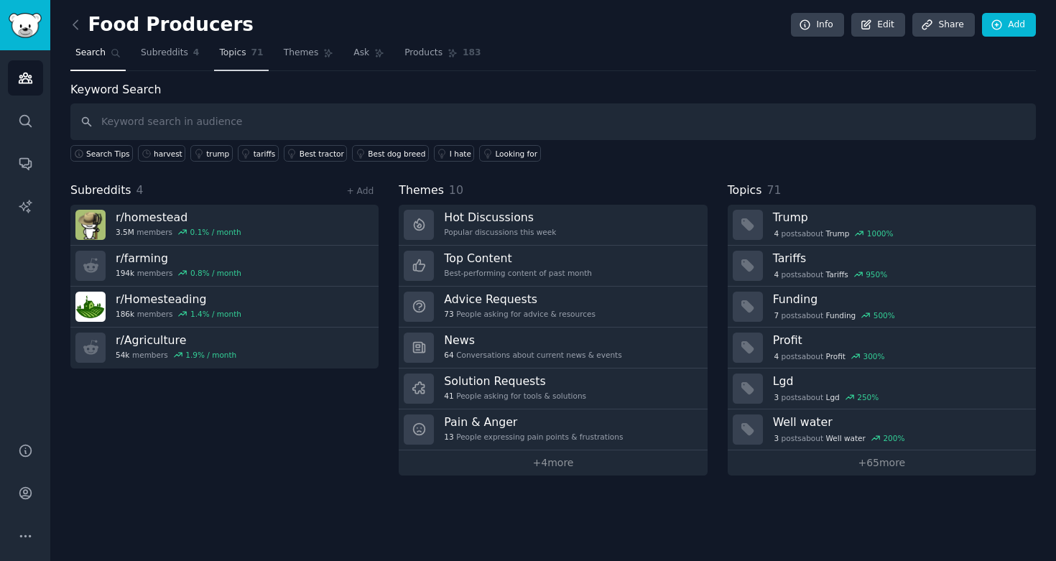
click at [249, 52] on link "Topics 71" at bounding box center [241, 56] width 54 height 29
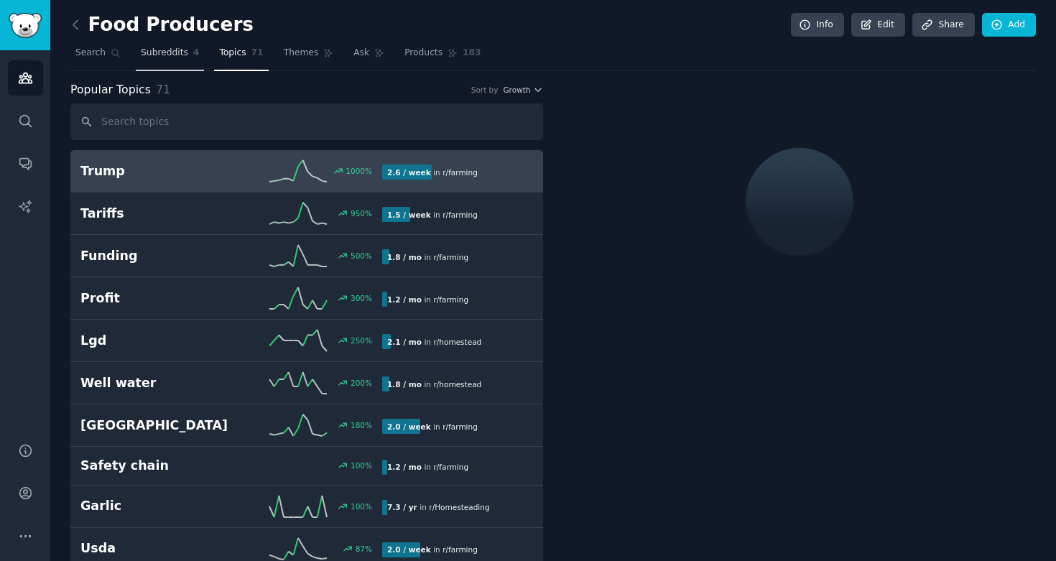
click at [193, 58] on span "4" at bounding box center [196, 53] width 6 height 13
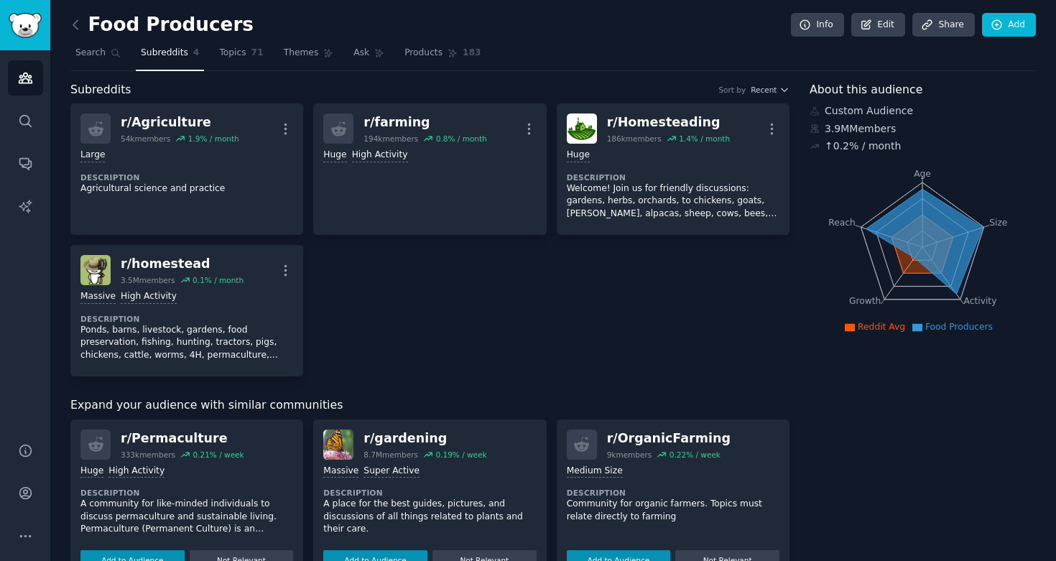
click at [428, 73] on div "Food Producers Info Edit Share Add Search Subreddits 4 Topics 71 Themes Ask Pro…" at bounding box center [553, 557] width 966 height 1074
click at [423, 60] on link "Products 183" at bounding box center [443, 56] width 86 height 29
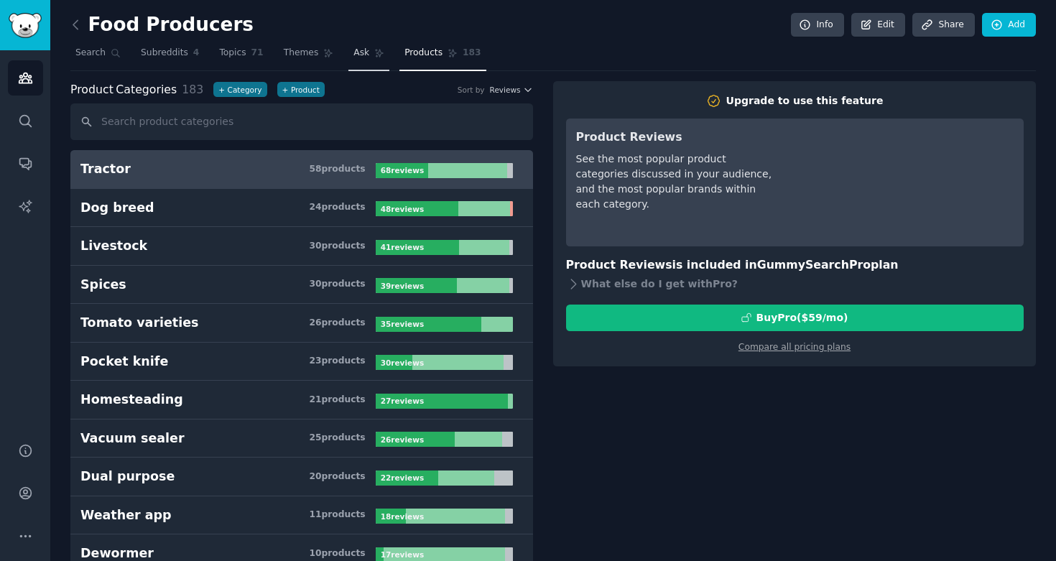
click at [359, 56] on span "Ask" at bounding box center [362, 53] width 16 height 13
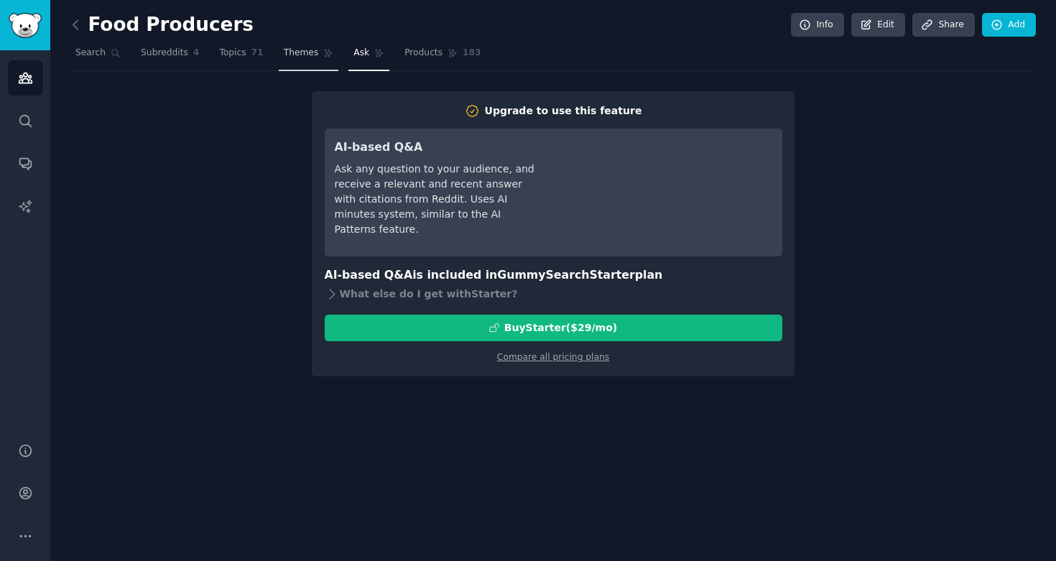
click at [293, 59] on link "Themes" at bounding box center [309, 56] width 60 height 29
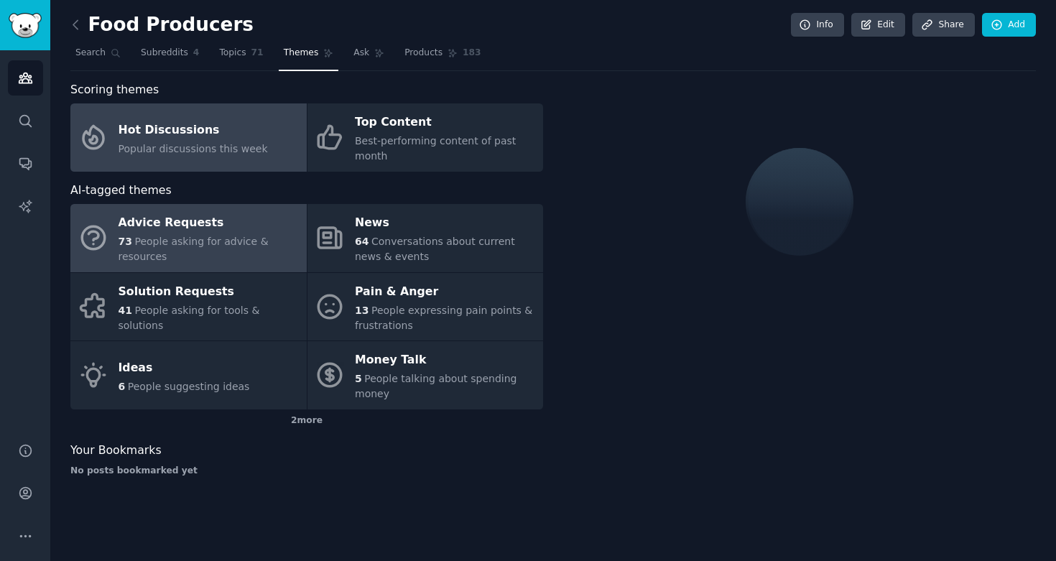
click at [215, 224] on div "Advice Requests" at bounding box center [209, 223] width 181 height 23
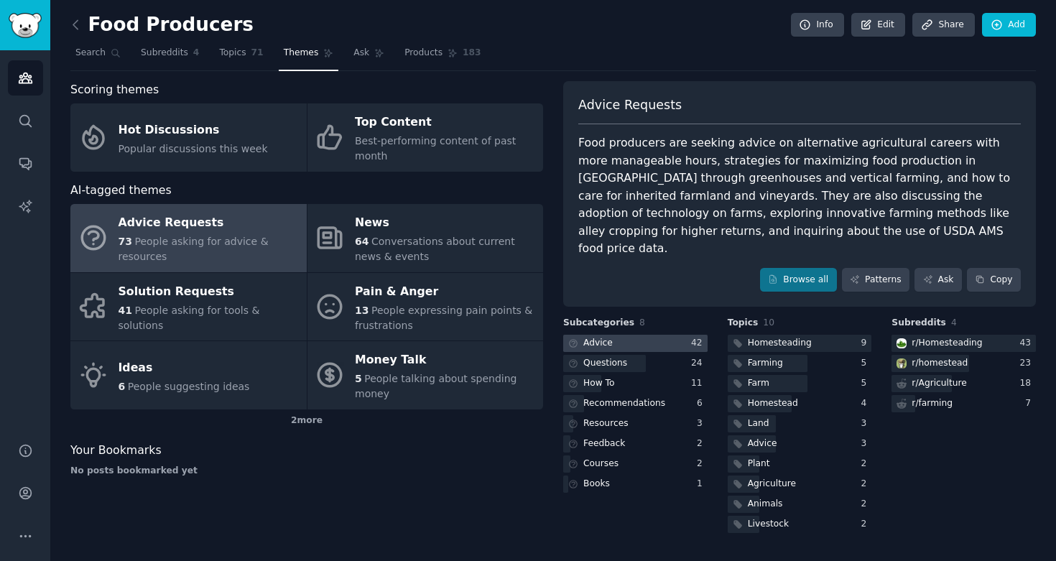
click at [657, 335] on div at bounding box center [635, 344] width 144 height 18
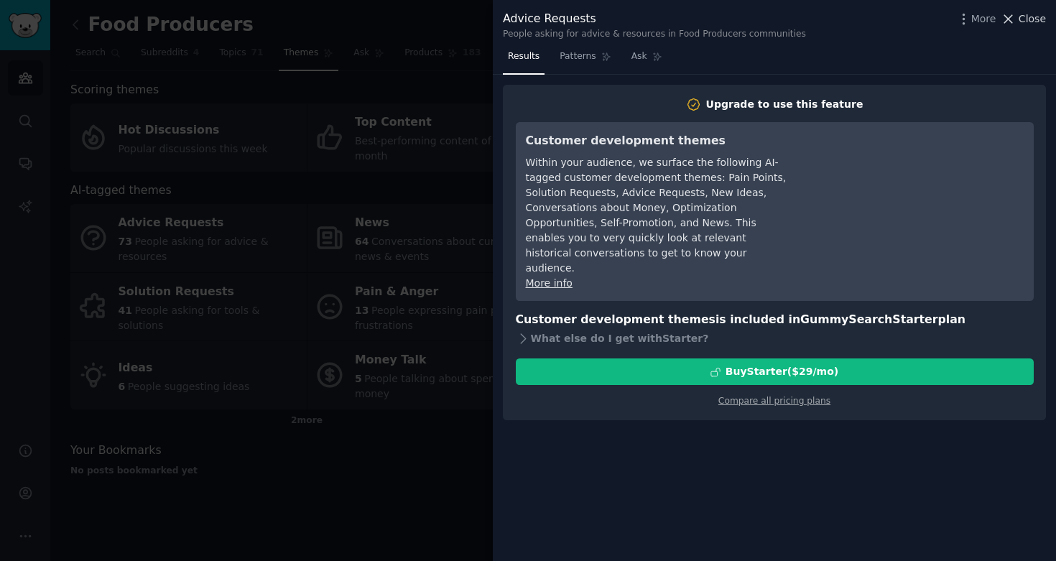
click at [1030, 21] on span "Close" at bounding box center [1032, 18] width 27 height 15
